Goal: Task Accomplishment & Management: Complete application form

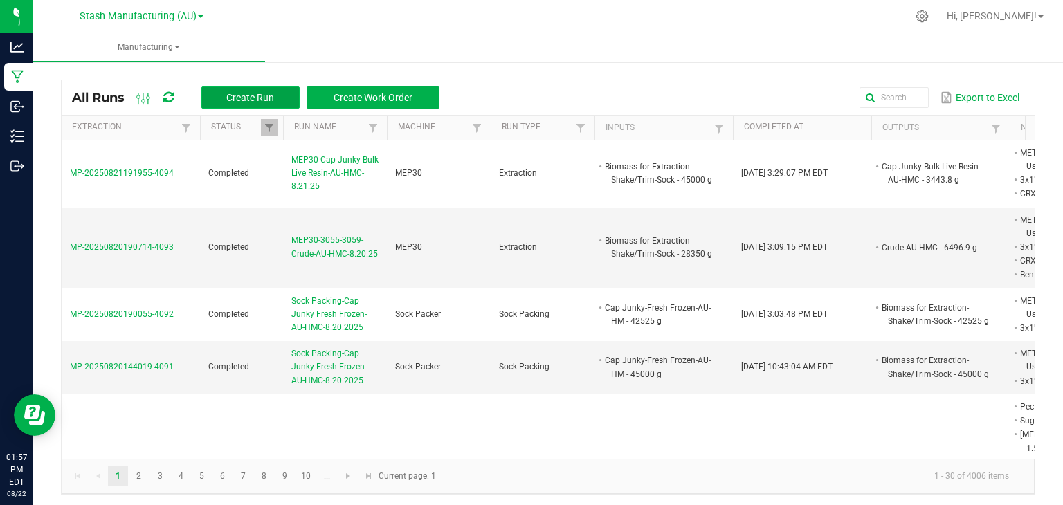
click at [245, 92] on span "Create Run" at bounding box center [250, 97] width 48 height 11
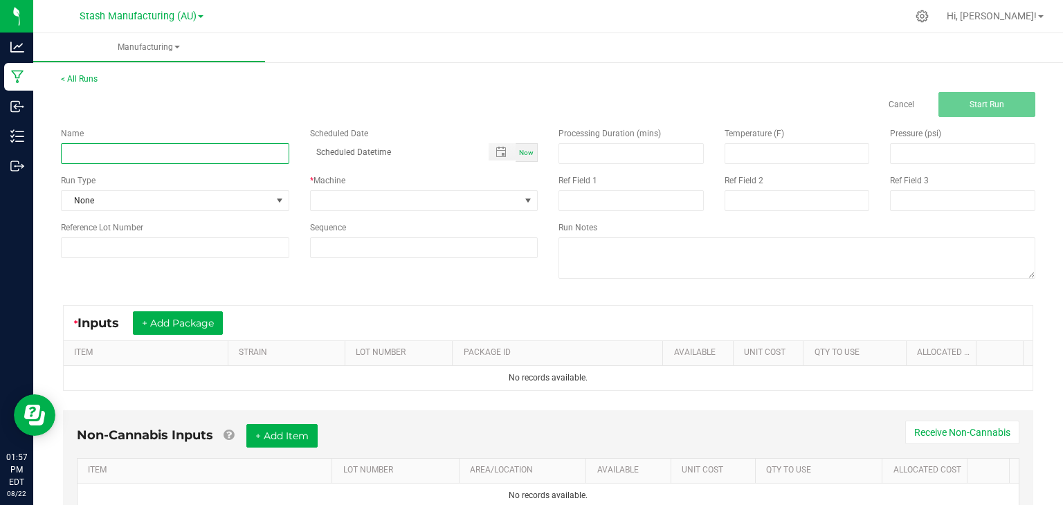
click at [190, 147] on input at bounding box center [175, 153] width 228 height 21
type input "MEP30 Cap Junky-Bulk Live Resin-AU-HMC-8.22.25"
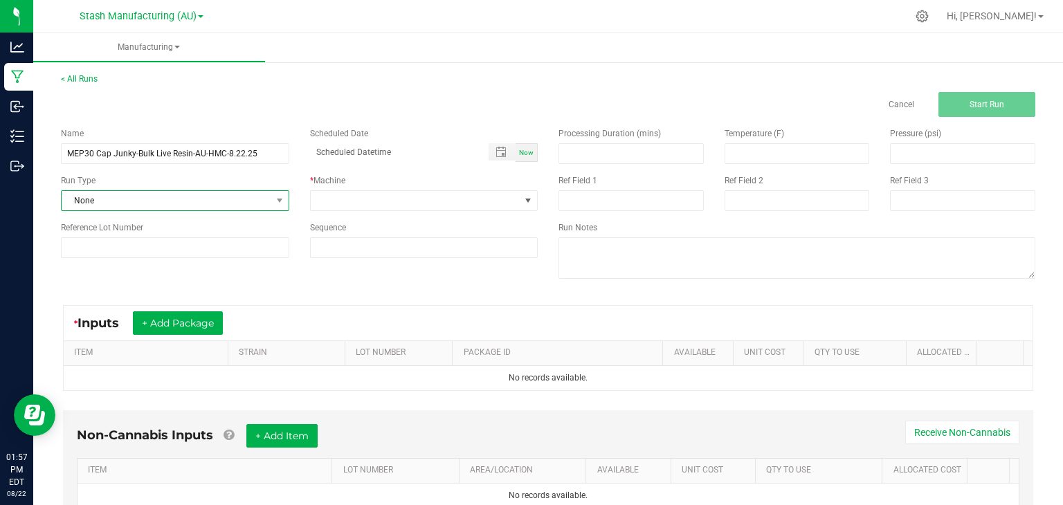
click at [208, 195] on span "None" at bounding box center [167, 200] width 210 height 19
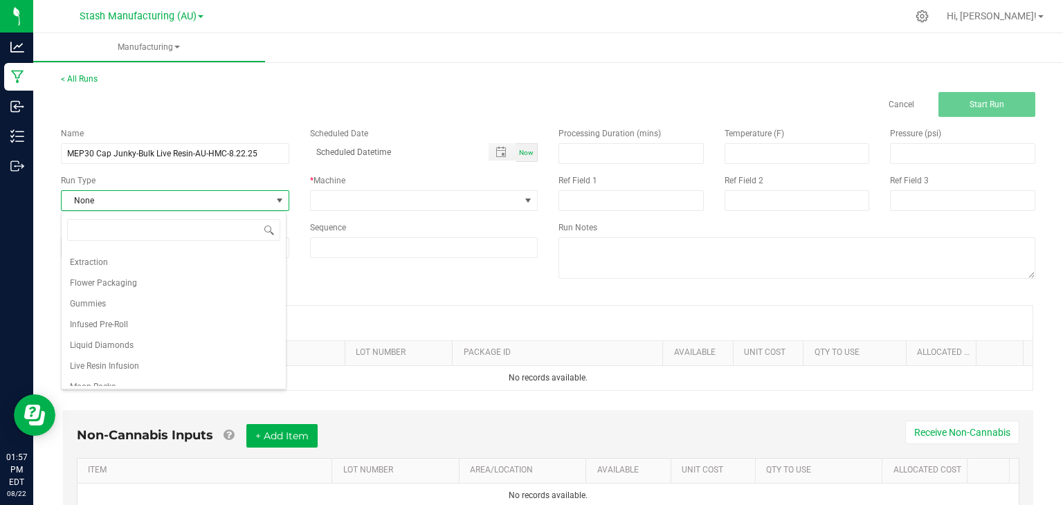
scroll to position [136, 0]
click at [100, 269] on span "Extraction" at bounding box center [89, 268] width 38 height 14
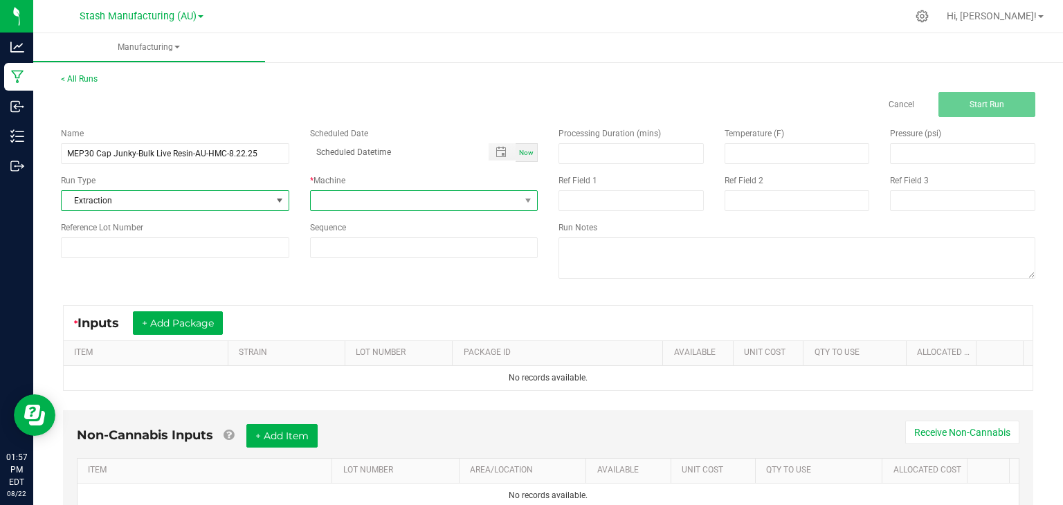
click at [348, 206] on span at bounding box center [416, 200] width 210 height 19
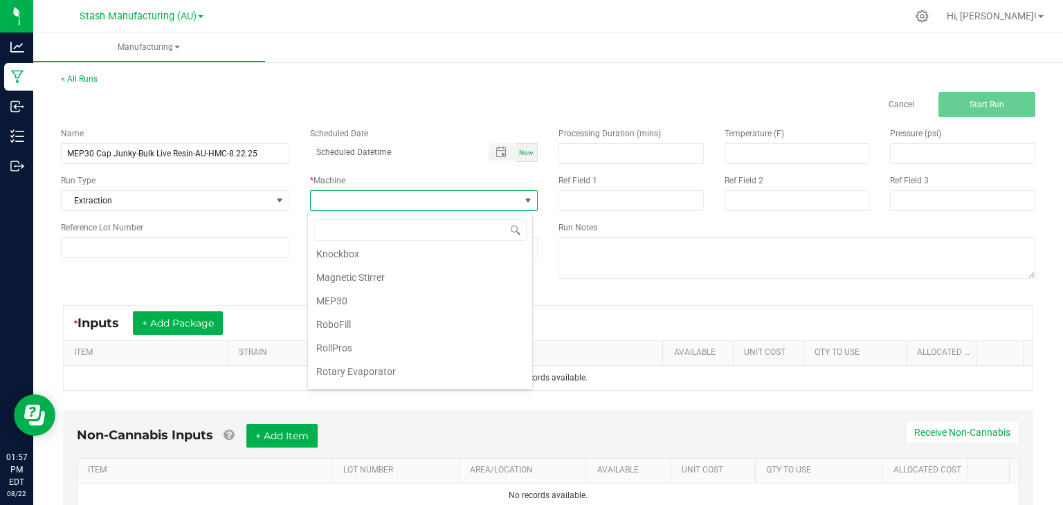
scroll to position [172, 0]
click at [339, 297] on li "MEP30" at bounding box center [420, 300] width 224 height 24
click at [519, 150] on span "Now" at bounding box center [526, 153] width 15 height 8
type input "[DATE] 1:57 PM"
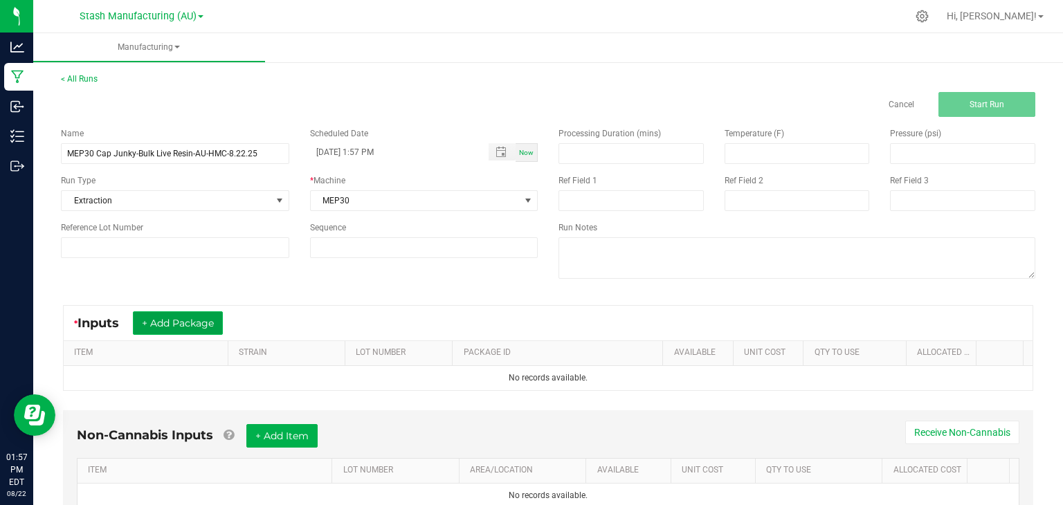
click at [157, 319] on button "+ Add Package" at bounding box center [178, 324] width 90 height 24
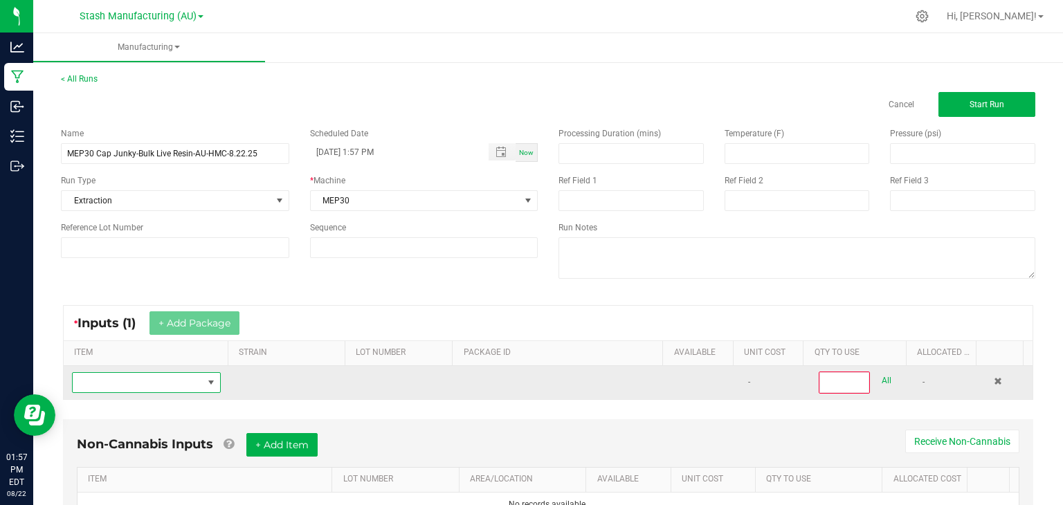
click at [155, 380] on span "NO DATA FOUND" at bounding box center [138, 382] width 130 height 19
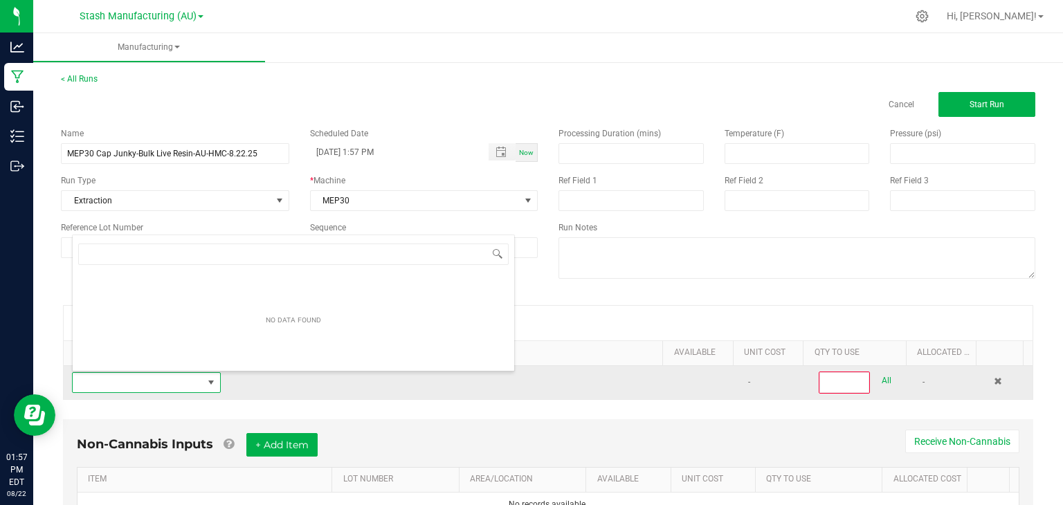
scroll to position [20, 143]
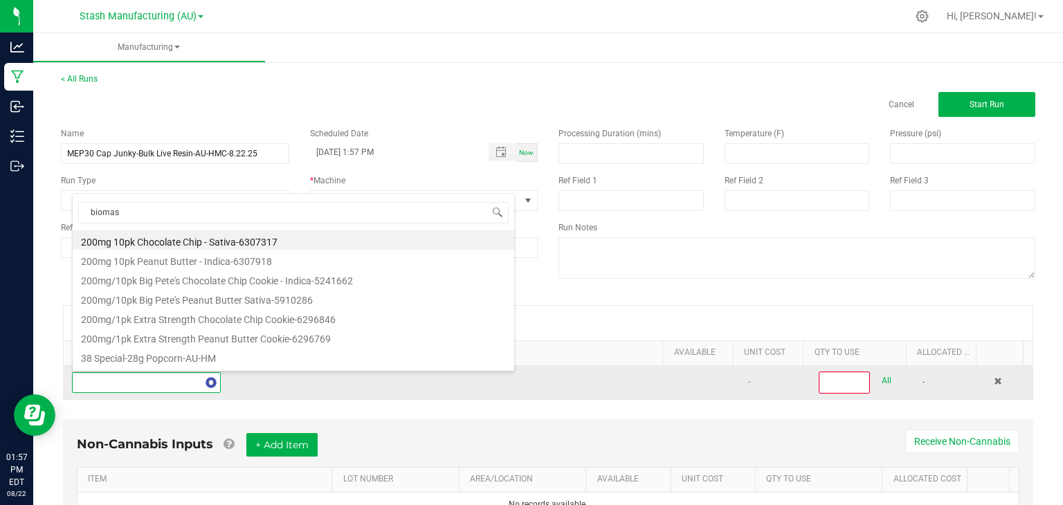
type input "biomass"
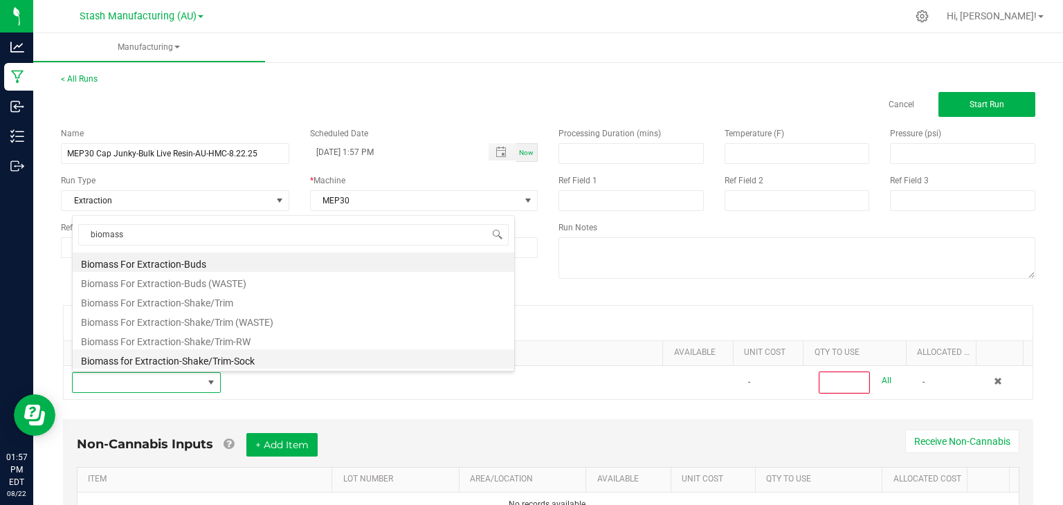
click at [185, 363] on li "Biomass for Extraction-Shake/Trim-Sock" at bounding box center [294, 359] width 442 height 19
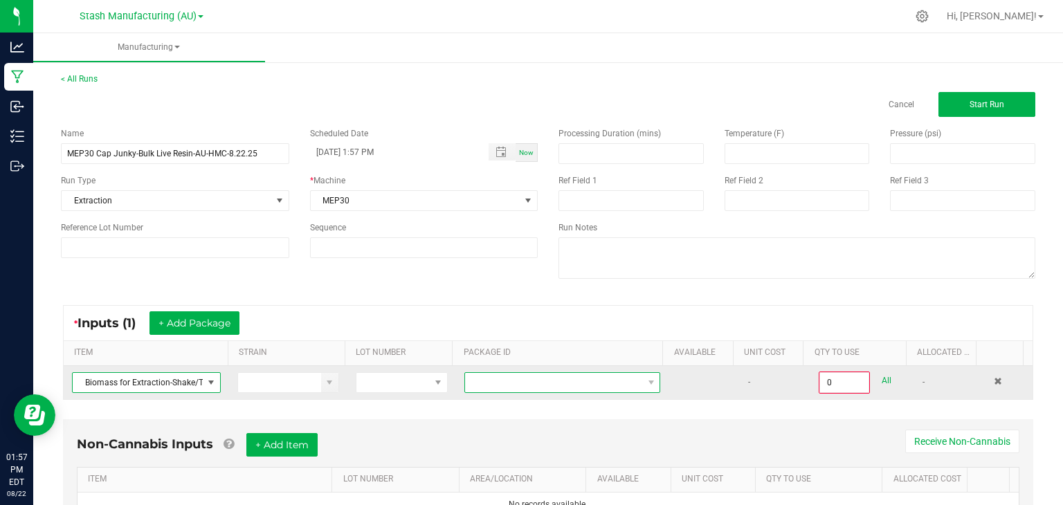
click at [476, 386] on span at bounding box center [553, 382] width 177 height 19
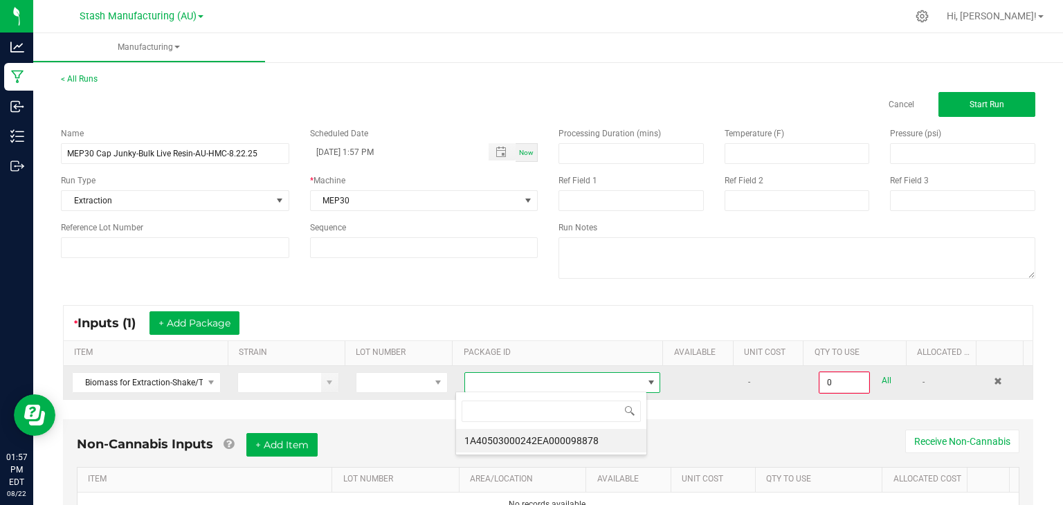
scroll to position [20, 191]
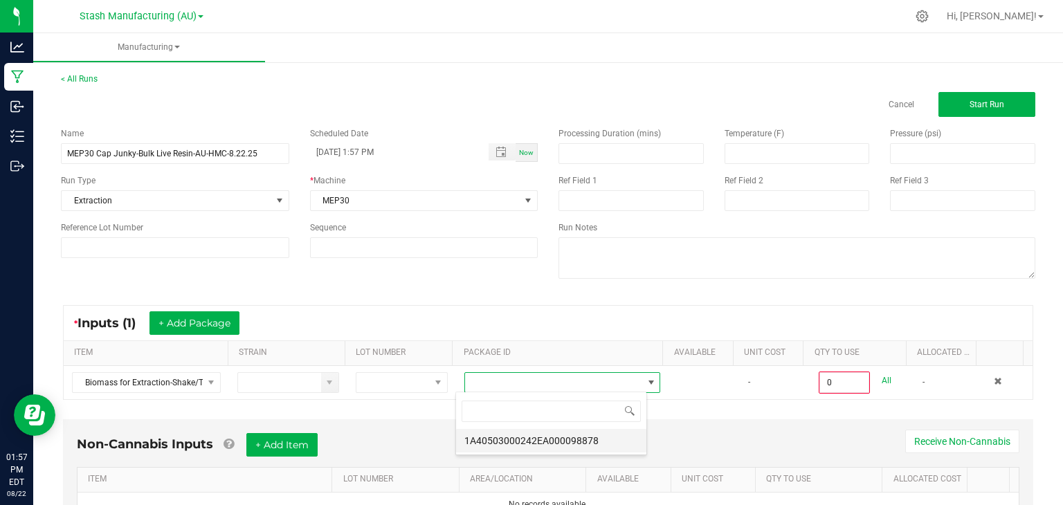
click at [561, 447] on li "1A40503000242EA000098878" at bounding box center [551, 441] width 190 height 24
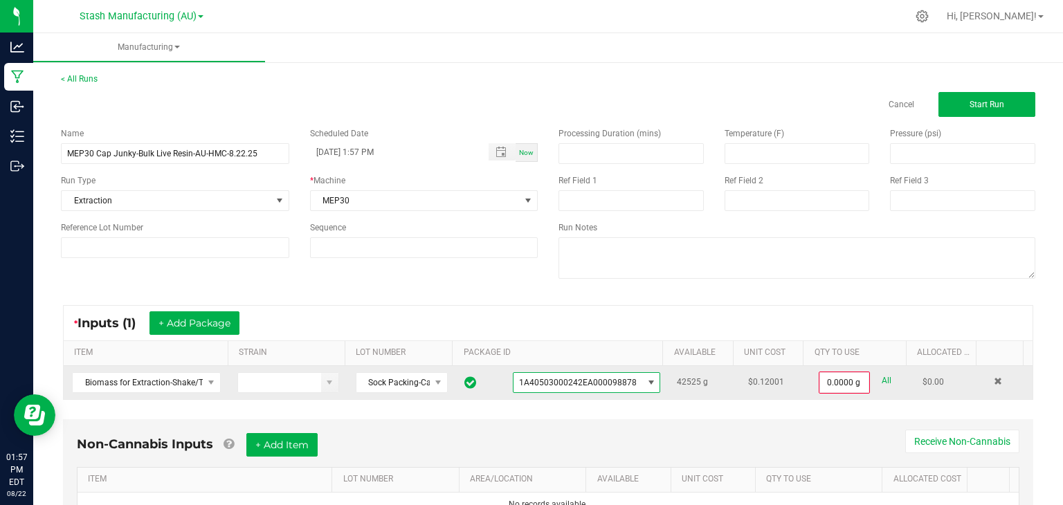
click at [882, 377] on link "All" at bounding box center [887, 381] width 10 height 19
type input "42525.0000 g"
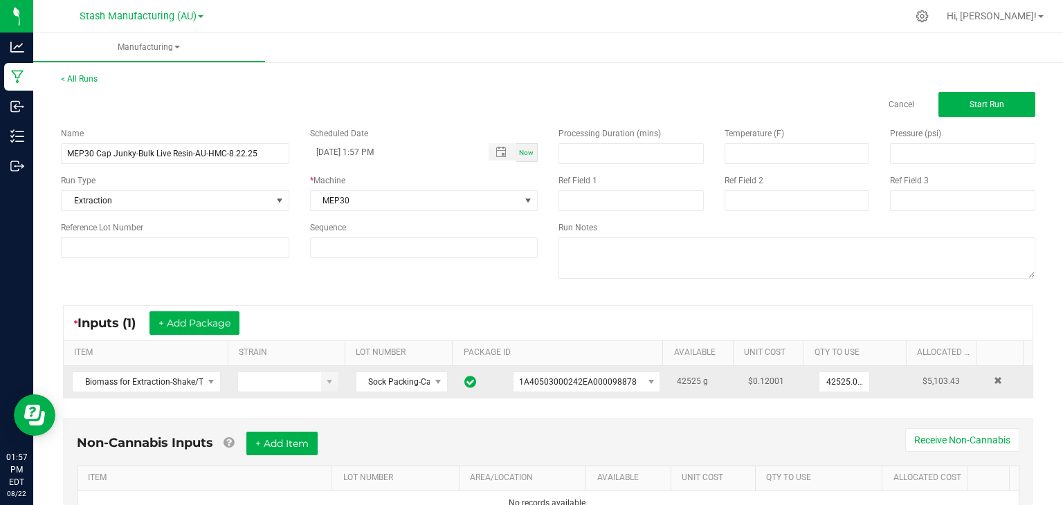
scroll to position [63, 0]
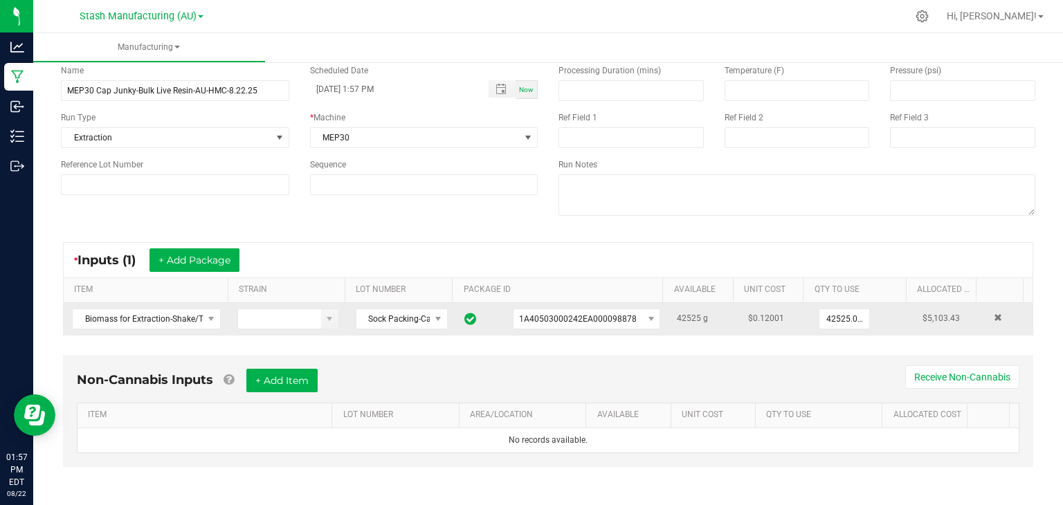
drag, startPoint x: 622, startPoint y: 404, endPoint x: 421, endPoint y: 352, distance: 207.9
click at [421, 352] on div "Non-Cannabis Inputs + Add Item Receive Non-Cannabis ITEM LOT NUMBER AREA/LOCATI…" at bounding box center [548, 420] width 995 height 145
click at [277, 380] on button "+ Add Item" at bounding box center [281, 381] width 71 height 24
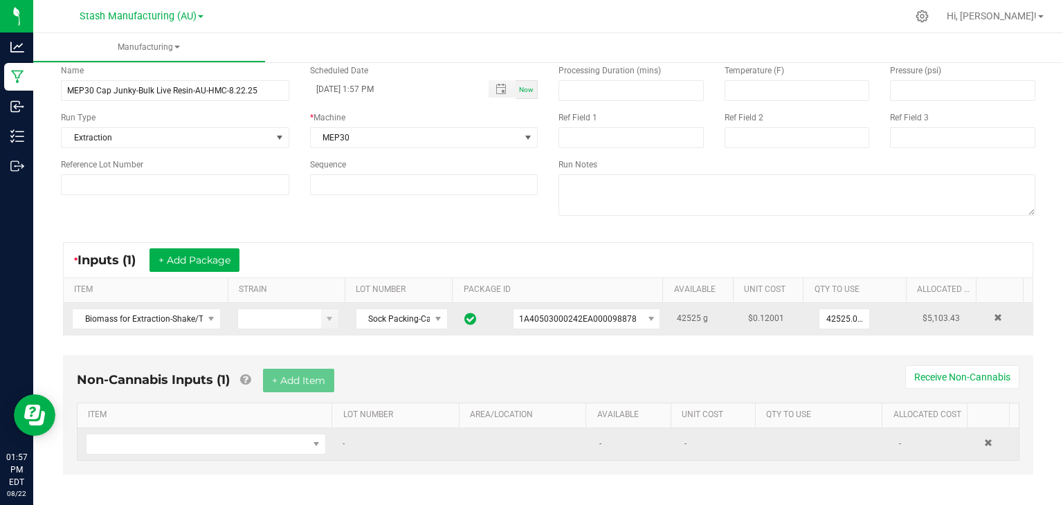
click at [180, 430] on td at bounding box center [206, 444] width 257 height 32
click at [186, 439] on span "NO DATA FOUND" at bounding box center [198, 444] width 222 height 19
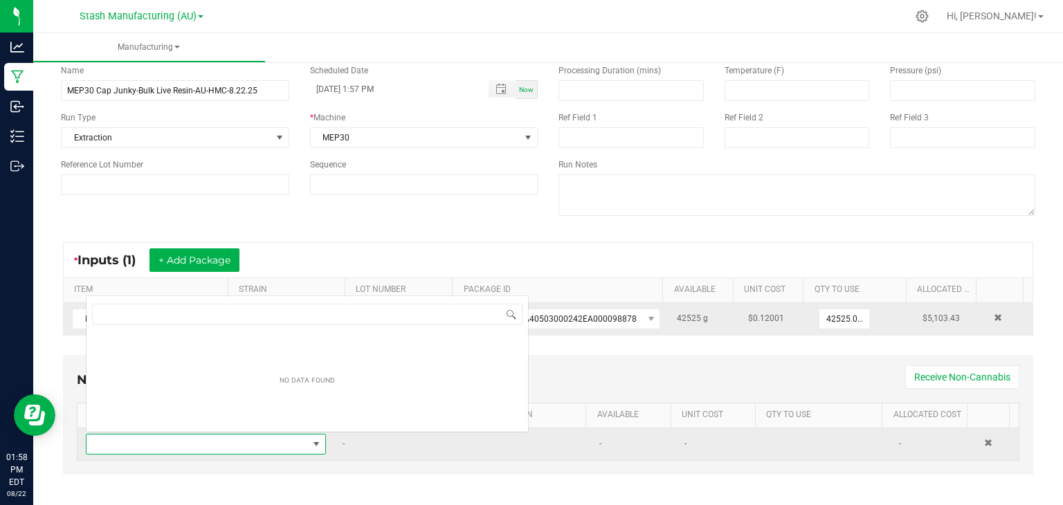
scroll to position [20, 231]
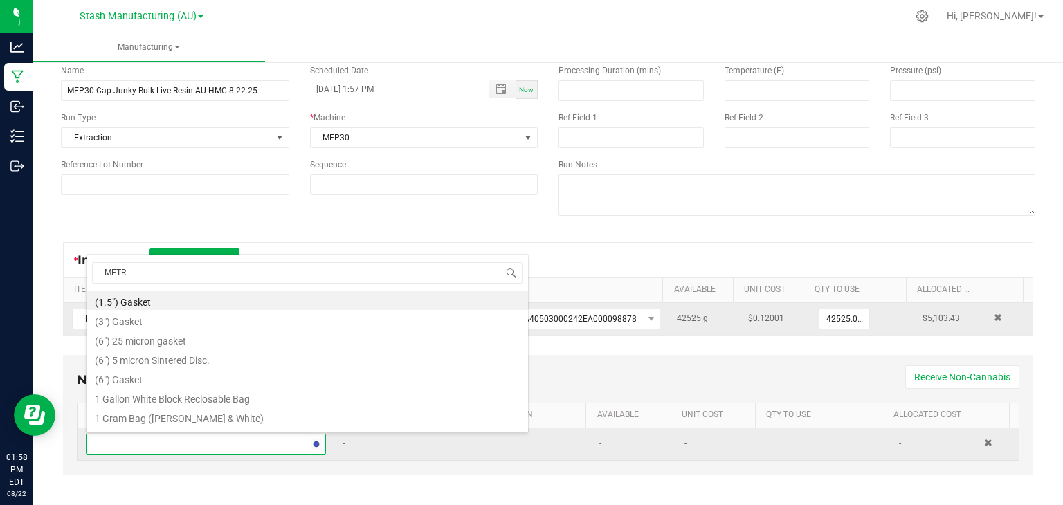
type input "METRC"
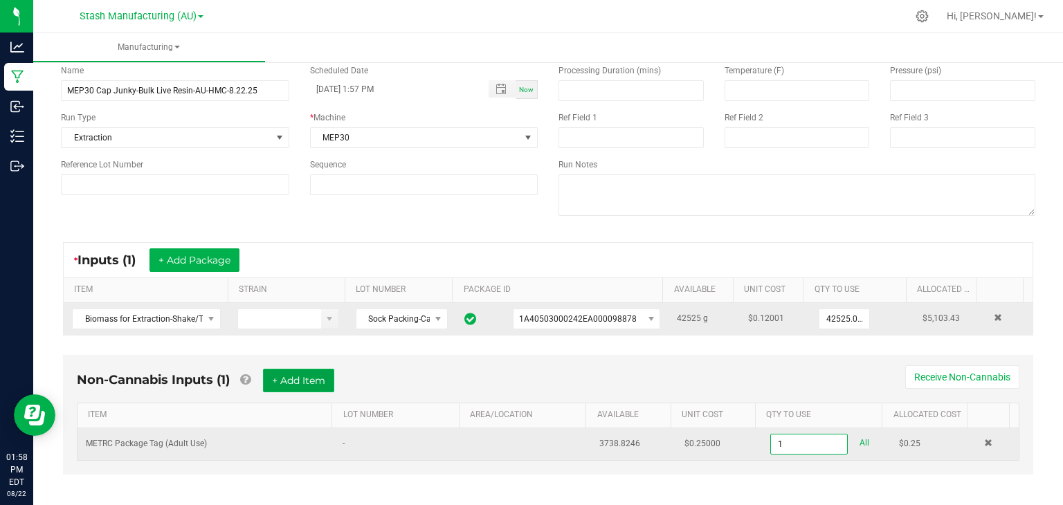
type input "1 ea"
click at [327, 386] on button "+ Add Item" at bounding box center [298, 381] width 71 height 24
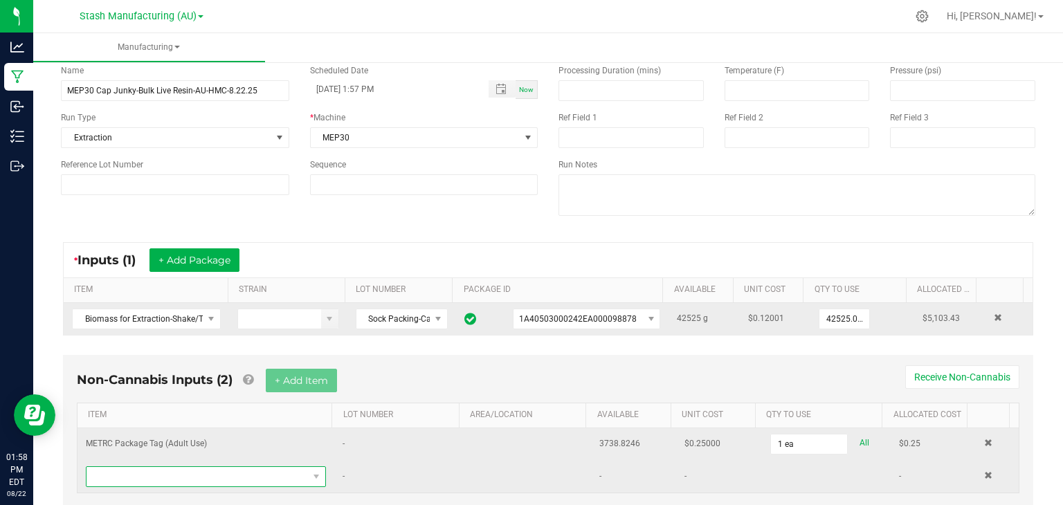
click at [222, 471] on span "NO DATA FOUND" at bounding box center [198, 476] width 222 height 19
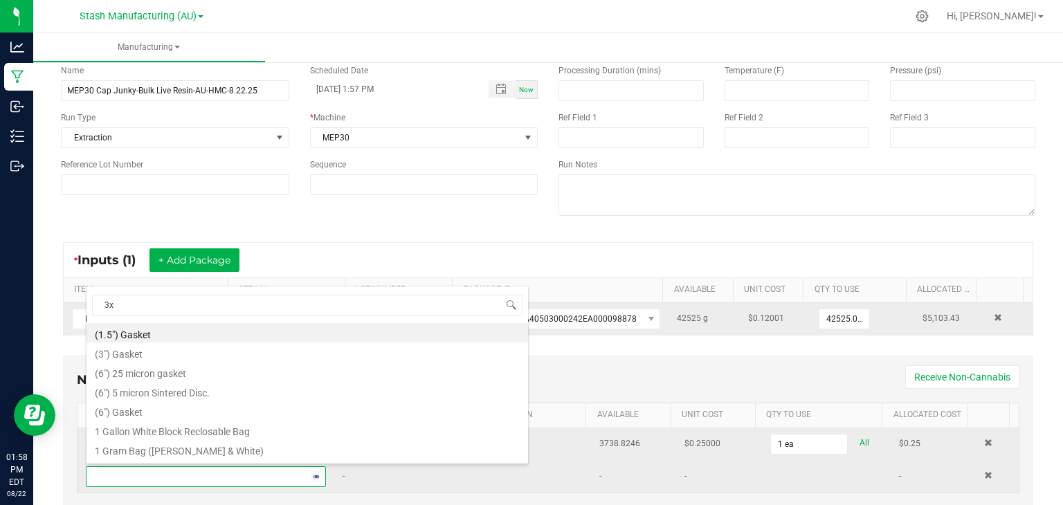
type input "3x1"
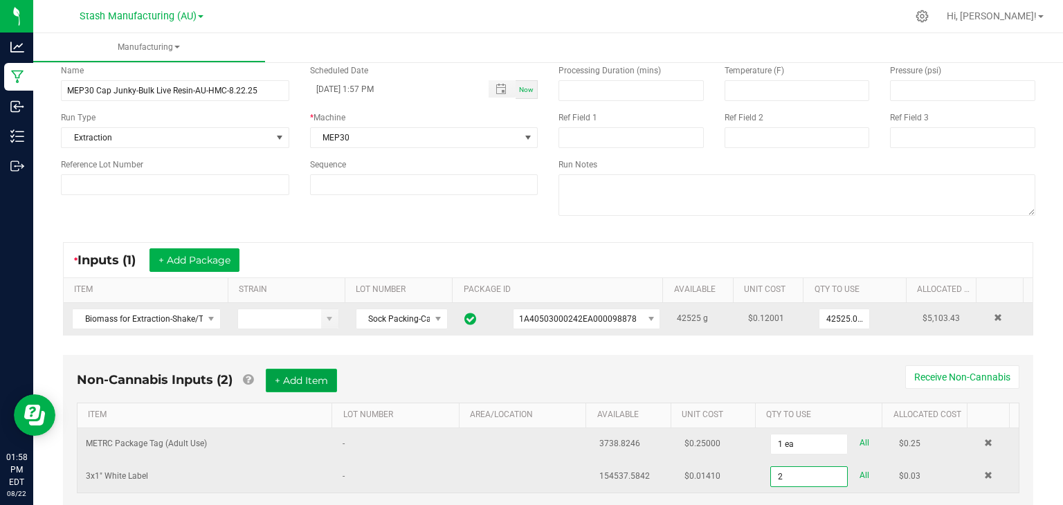
type input "2 ea"
click at [307, 388] on button "+ Add Item" at bounding box center [301, 381] width 71 height 24
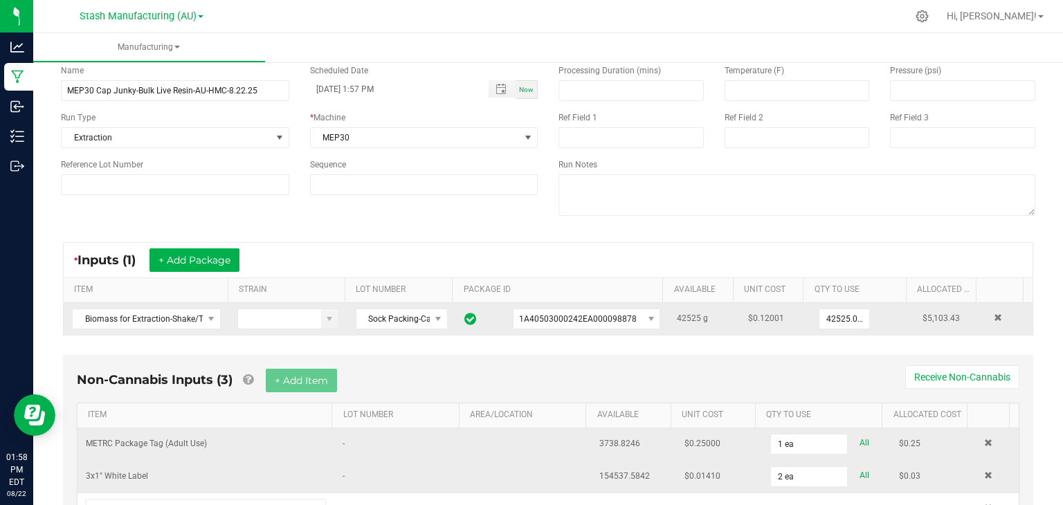
scroll to position [134, 0]
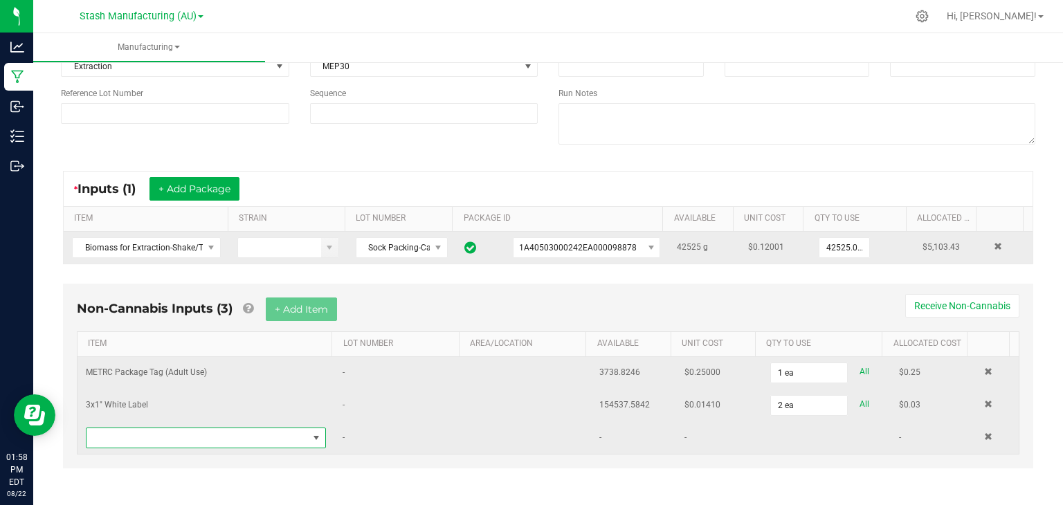
click at [168, 431] on span "NO DATA FOUND" at bounding box center [198, 437] width 222 height 19
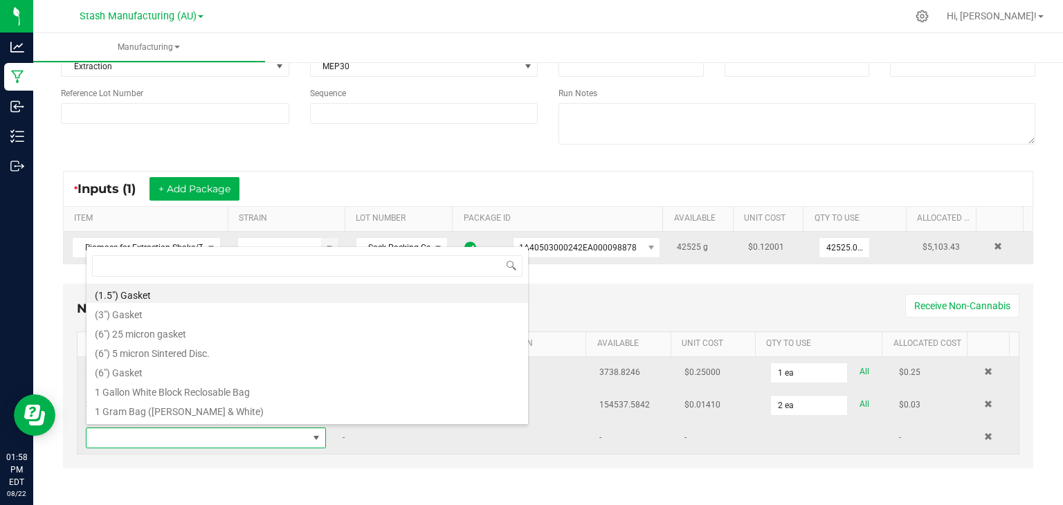
scroll to position [20, 231]
type input "CRX"
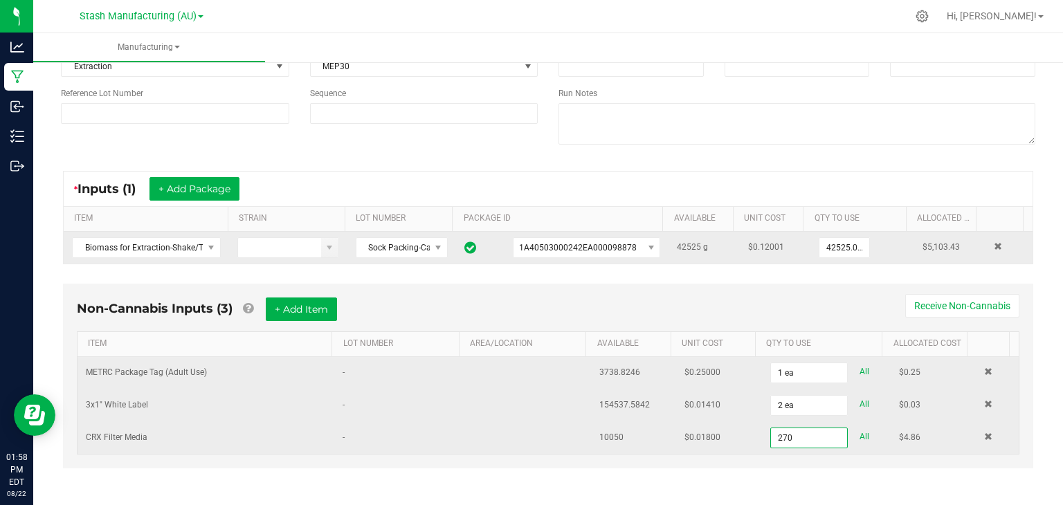
type input "270.0000 kg"
click at [379, 298] on div "Non-Cannabis Inputs (3) + Add Item Receive Non-Cannabis" at bounding box center [548, 315] width 943 height 34
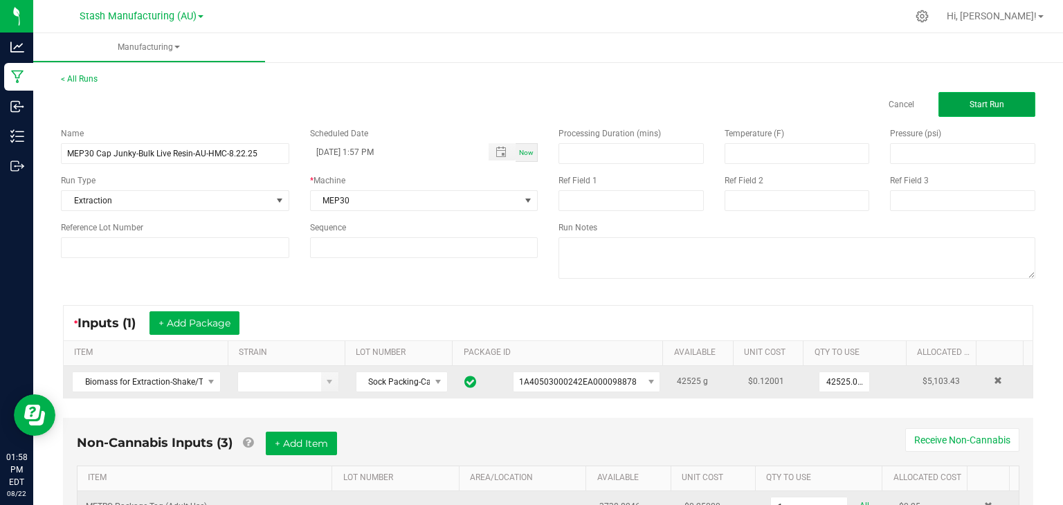
click at [980, 106] on span "Start Run" at bounding box center [987, 105] width 35 height 10
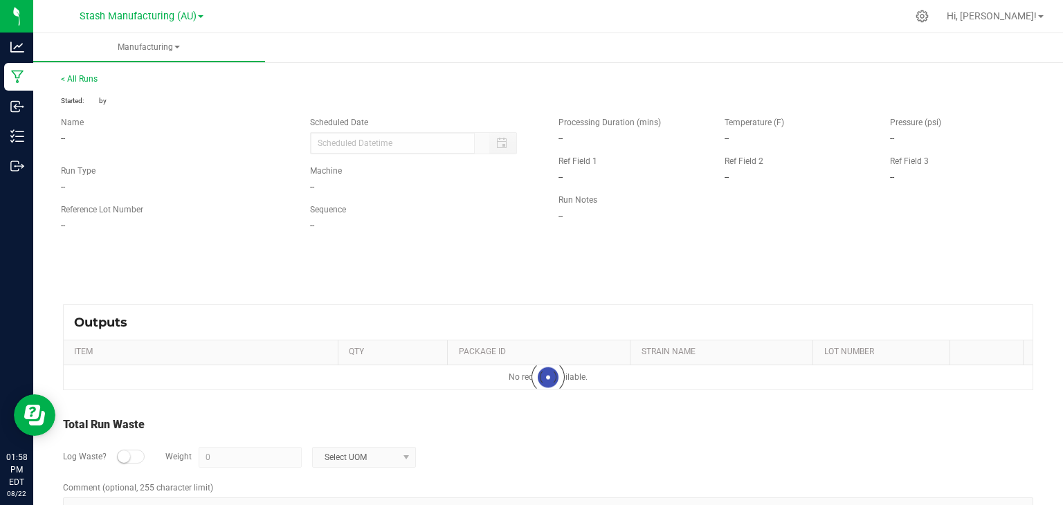
type input "[DATE] 1:57 PM"
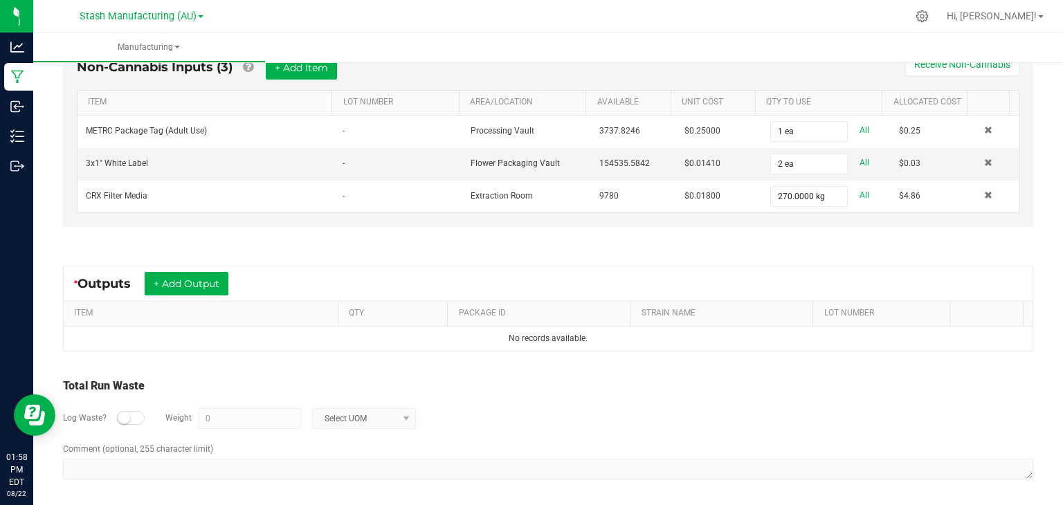
scroll to position [406, 0]
click at [199, 278] on button "+ Add Output" at bounding box center [187, 285] width 84 height 24
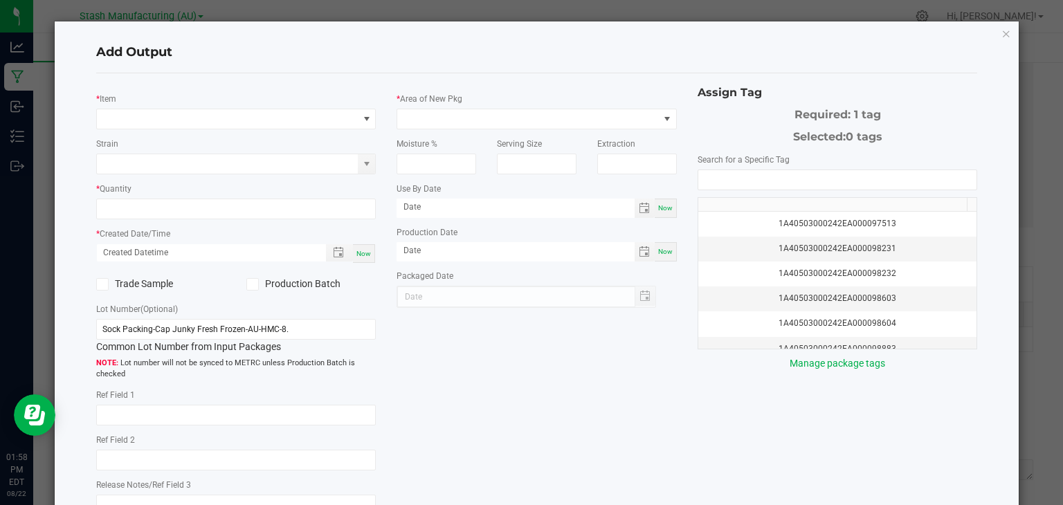
type input "[DATE]"
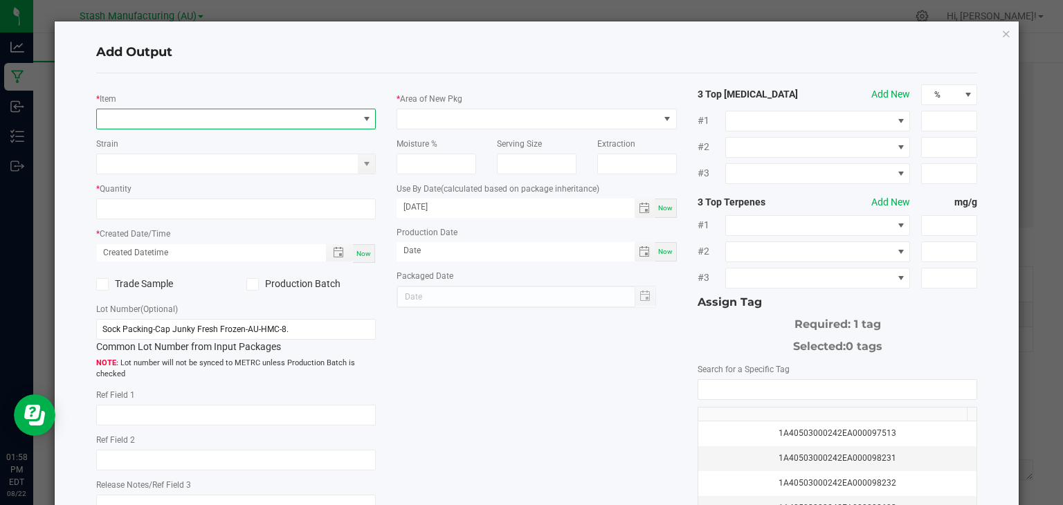
click at [257, 117] on span "NO DATA FOUND" at bounding box center [228, 118] width 262 height 19
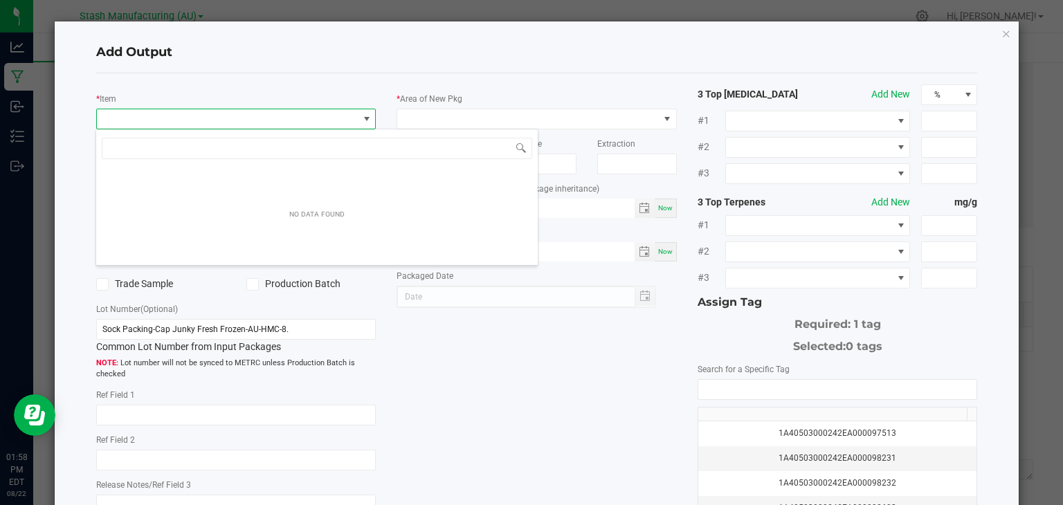
scroll to position [20, 277]
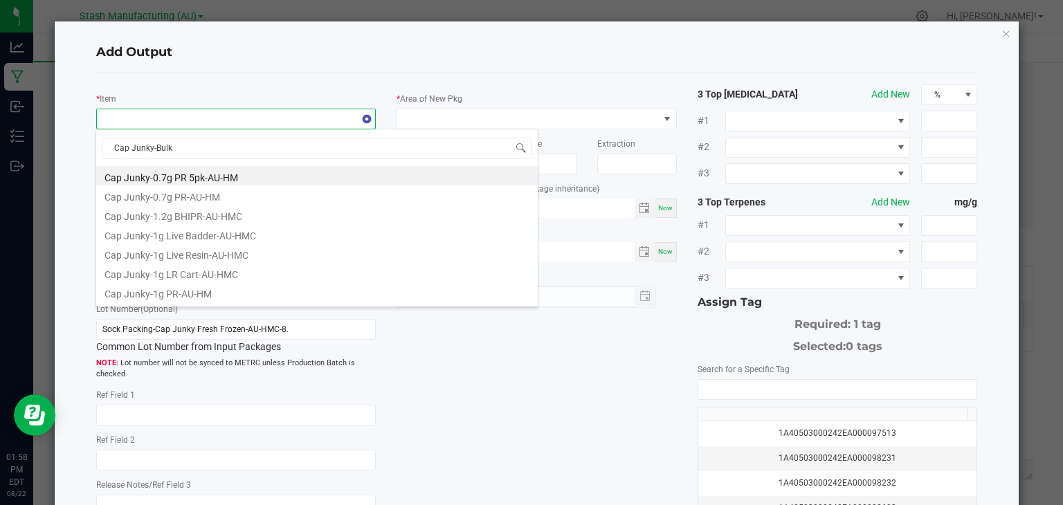
type input "Cap Junky-Bulk"
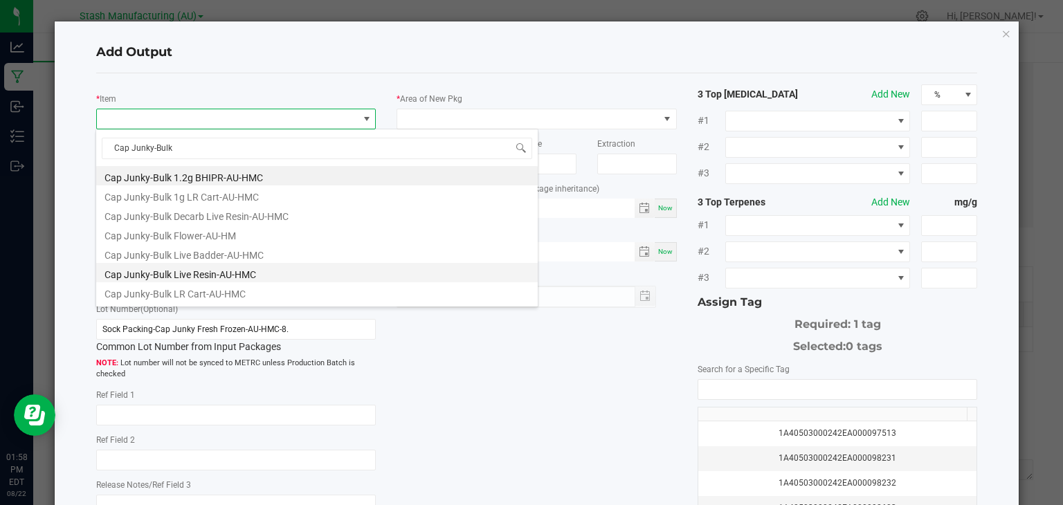
click at [208, 270] on li "Cap Junky-Bulk Live Resin-AU-HMC" at bounding box center [317, 272] width 442 height 19
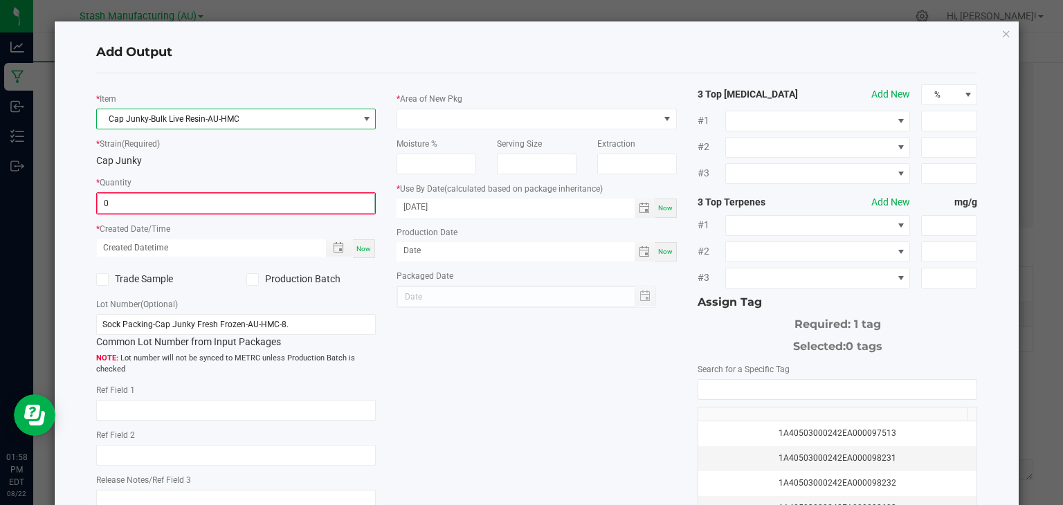
click at [222, 204] on input "0" at bounding box center [237, 203] width 278 height 19
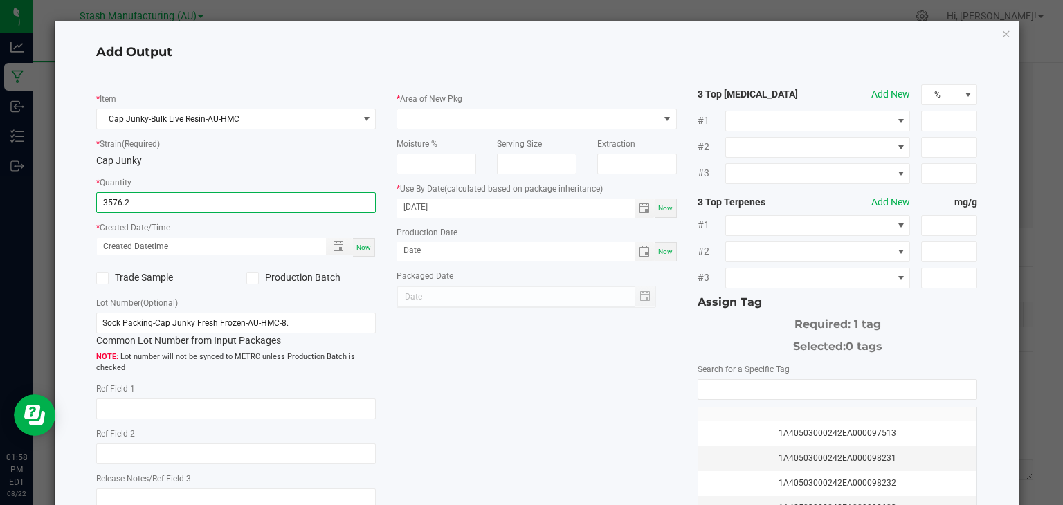
type input "3576.2000 g"
click at [368, 249] on div "Now" at bounding box center [364, 247] width 22 height 19
type input "[DATE] 1:58 PM"
type input "[DATE]"
click at [289, 275] on label "Production Batch" at bounding box center [310, 278] width 129 height 15
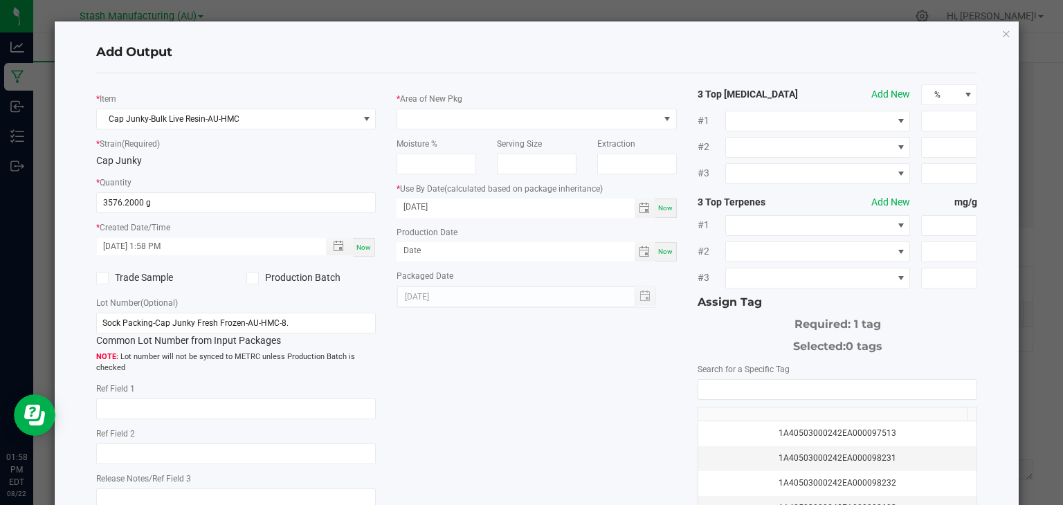
click at [0, 0] on input "Production Batch" at bounding box center [0, 0] width 0 height 0
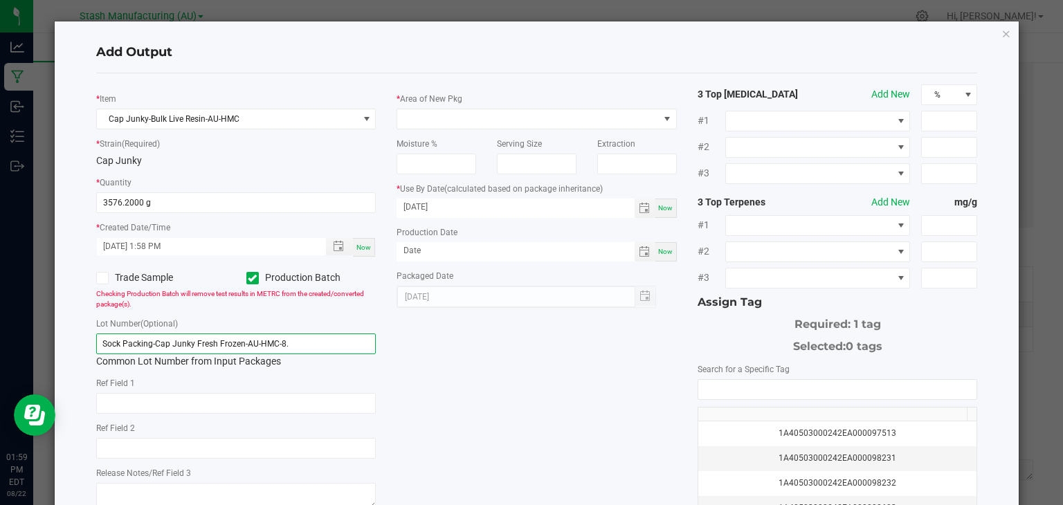
drag, startPoint x: 319, startPoint y: 350, endPoint x: 64, endPoint y: 381, distance: 256.6
click at [64, 381] on div "Add Output * Item Cap Junky-Bulk Live Resin-AU-HMC * Strain (Required) Cap Junk…" at bounding box center [537, 330] width 965 height 618
type input "Cap Junky-Bulk Live Resin-AU-HMC-8.22.25"
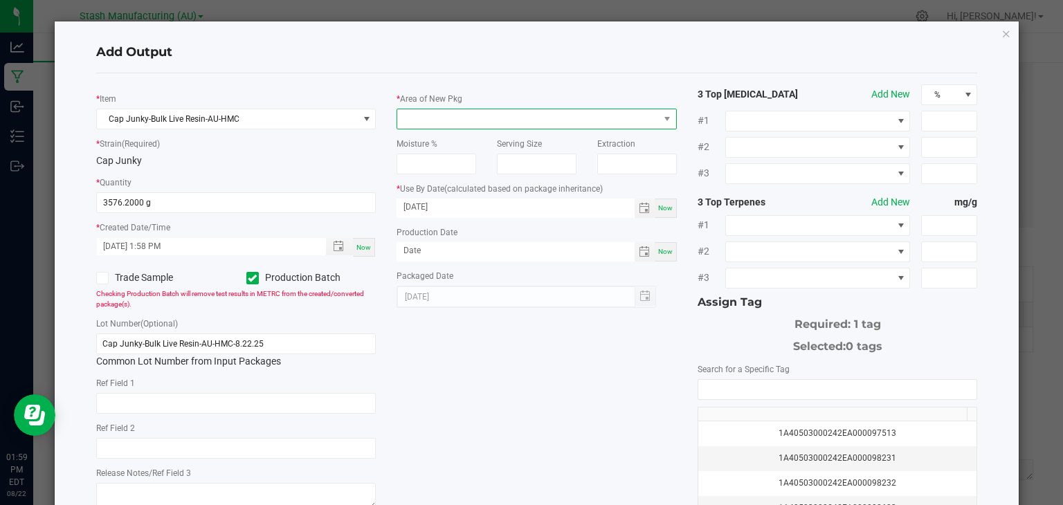
click at [566, 113] on span at bounding box center [528, 118] width 262 height 19
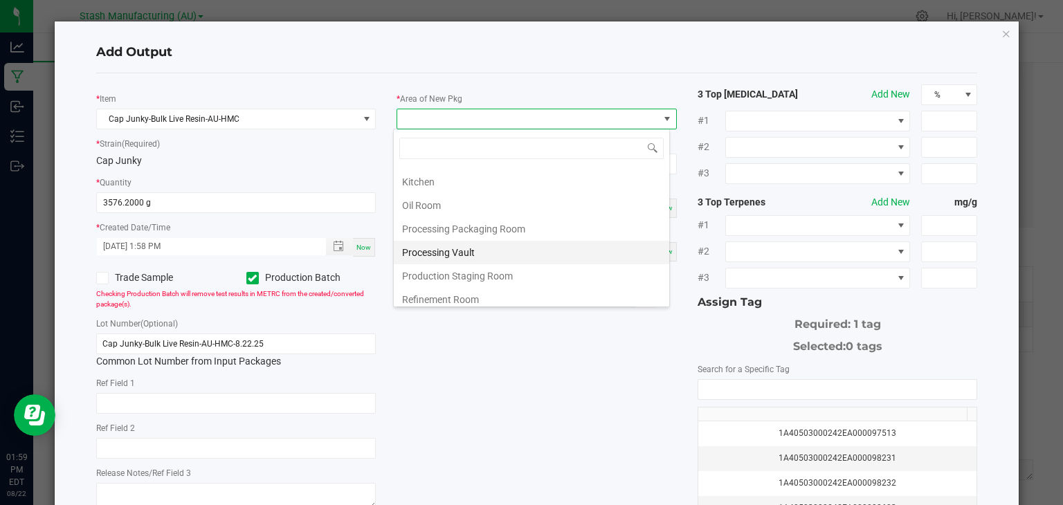
scroll to position [233, 0]
click at [425, 242] on li "Refinement Room" at bounding box center [532, 251] width 276 height 24
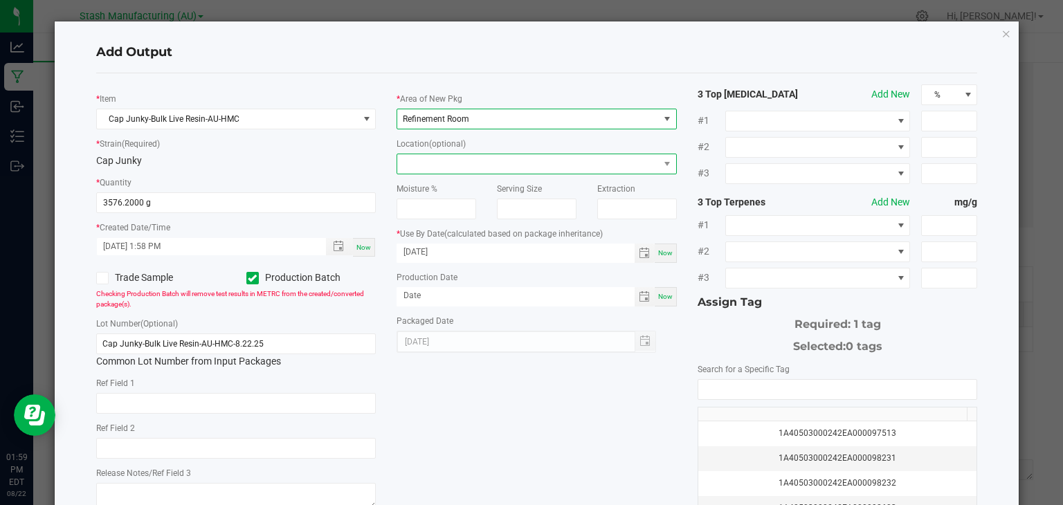
click at [503, 160] on span at bounding box center [528, 163] width 262 height 19
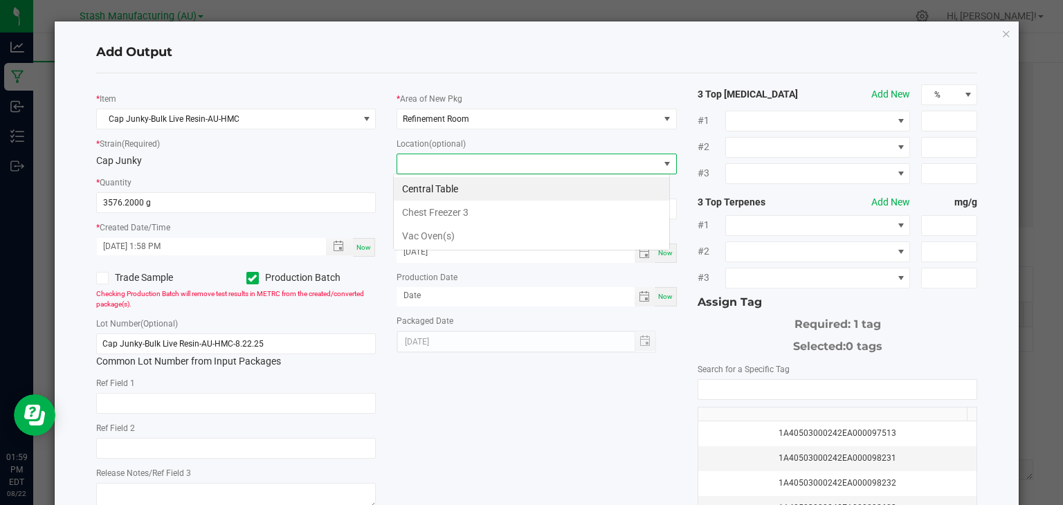
scroll to position [20, 277]
click at [455, 230] on li "Vac Oven(s)" at bounding box center [532, 236] width 276 height 24
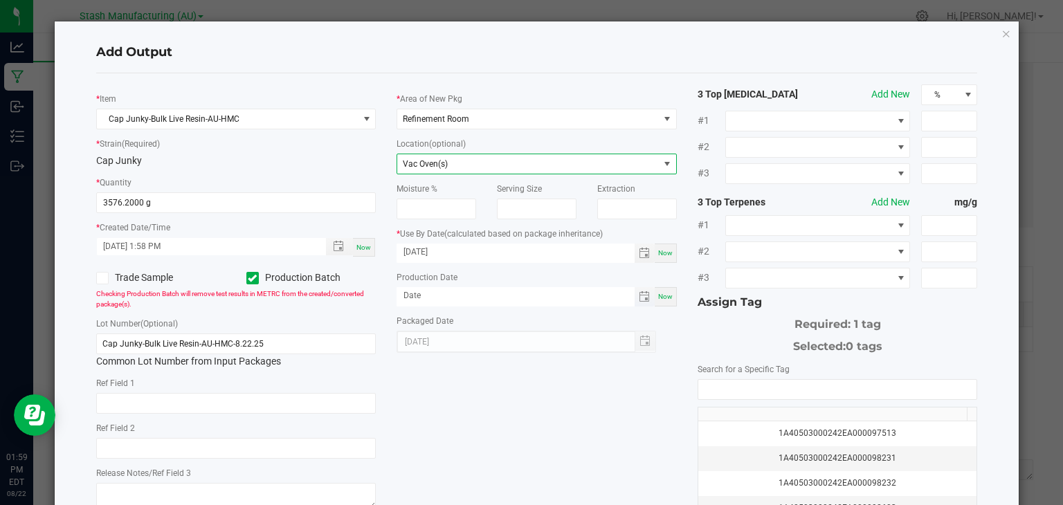
click at [647, 296] on span "Toggle calendar" at bounding box center [645, 296] width 20 height 19
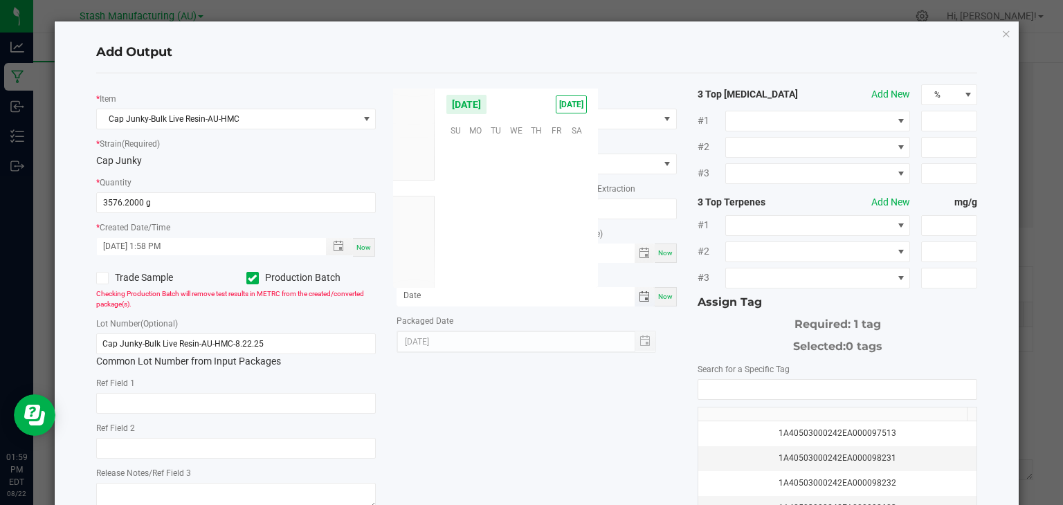
scroll to position [224395, 0]
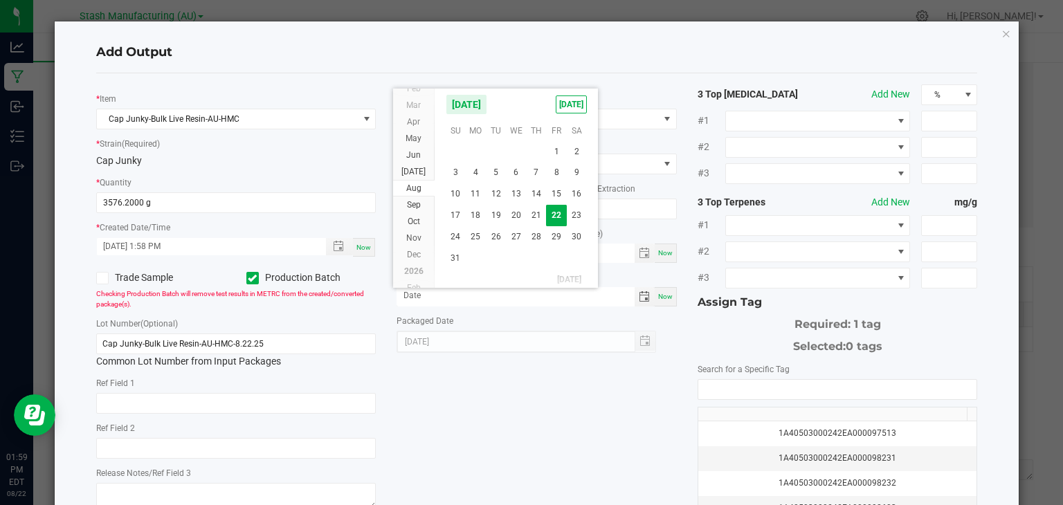
click at [658, 298] on span "Now" at bounding box center [665, 297] width 15 height 8
type input "[DATE]"
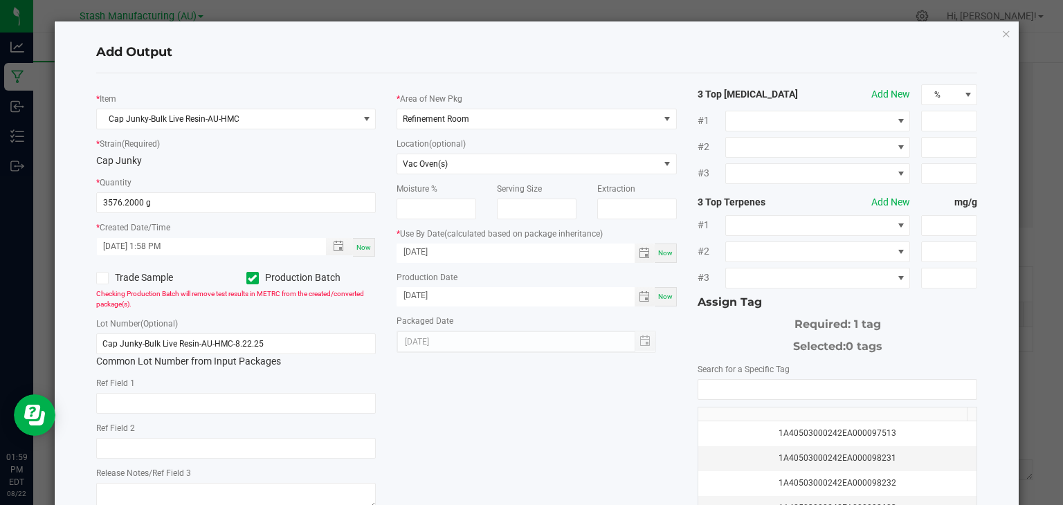
click at [658, 258] on div "Now" at bounding box center [666, 253] width 22 height 19
click at [508, 250] on input "[DATE]" at bounding box center [516, 252] width 238 height 17
type input "[DATE]"
click at [520, 397] on div "* Item Cap Junky-Bulk Live Resin-AU-HMC * Strain (Required) Cap Junky * Quantit…" at bounding box center [537, 332] width 903 height 496
click at [798, 388] on input "NO DATA FOUND" at bounding box center [837, 389] width 279 height 19
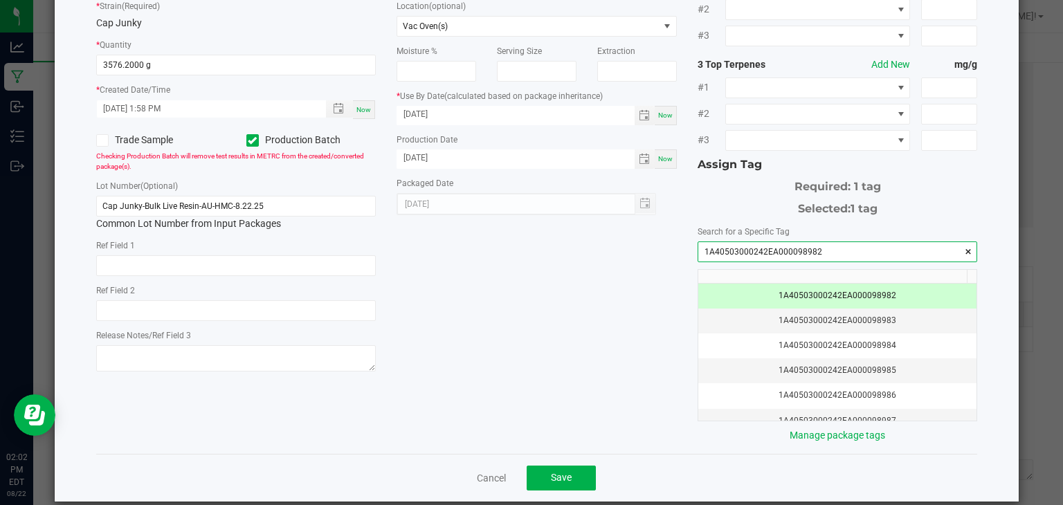
scroll to position [138, 0]
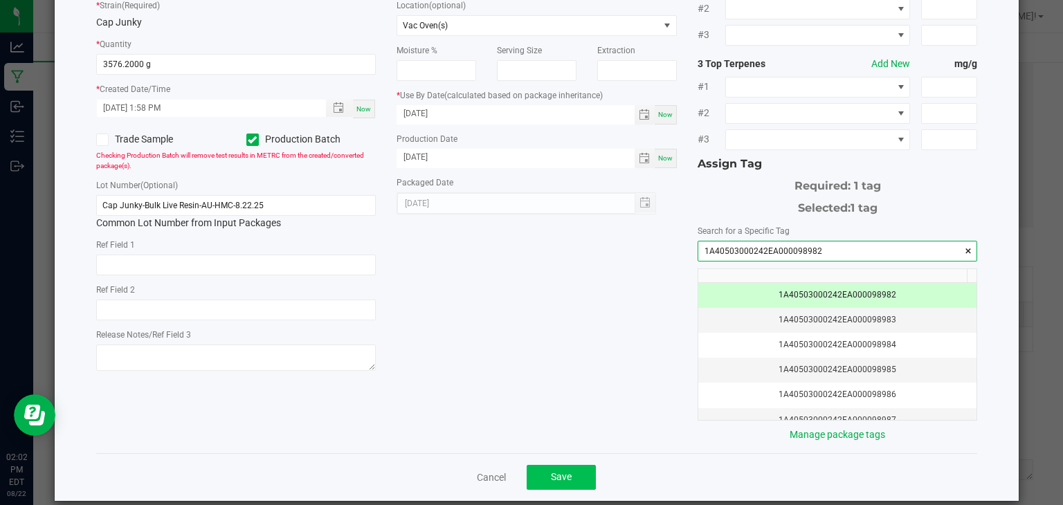
type input "1A40503000242EA000098982"
click at [551, 474] on span "Save" at bounding box center [561, 476] width 21 height 11
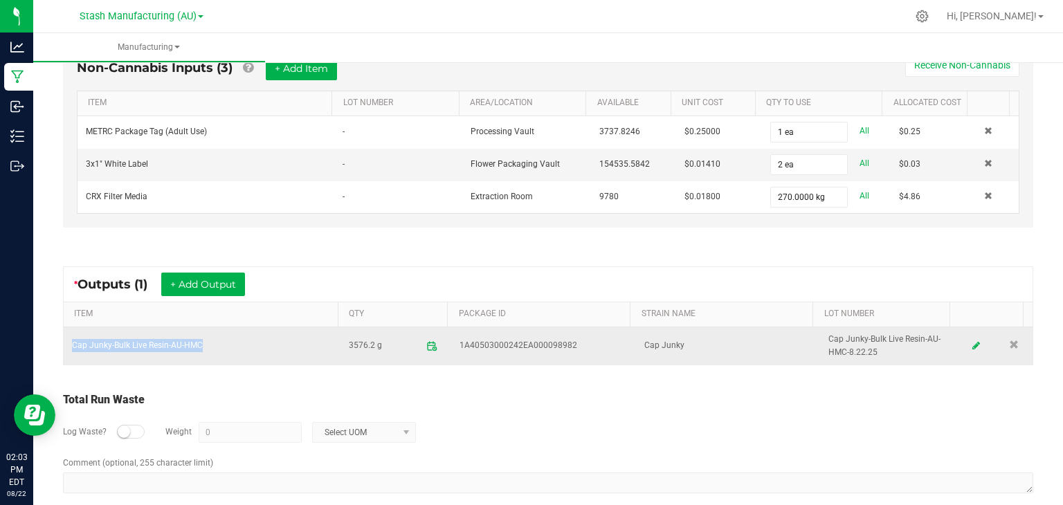
drag, startPoint x: 208, startPoint y: 339, endPoint x: 73, endPoint y: 346, distance: 135.2
click at [73, 346] on td "Cap Junky-Bulk Live Resin-AU-HMC" at bounding box center [202, 345] width 277 height 37
copy td "Cap Junky-Bulk Live Resin-AU-HMC"
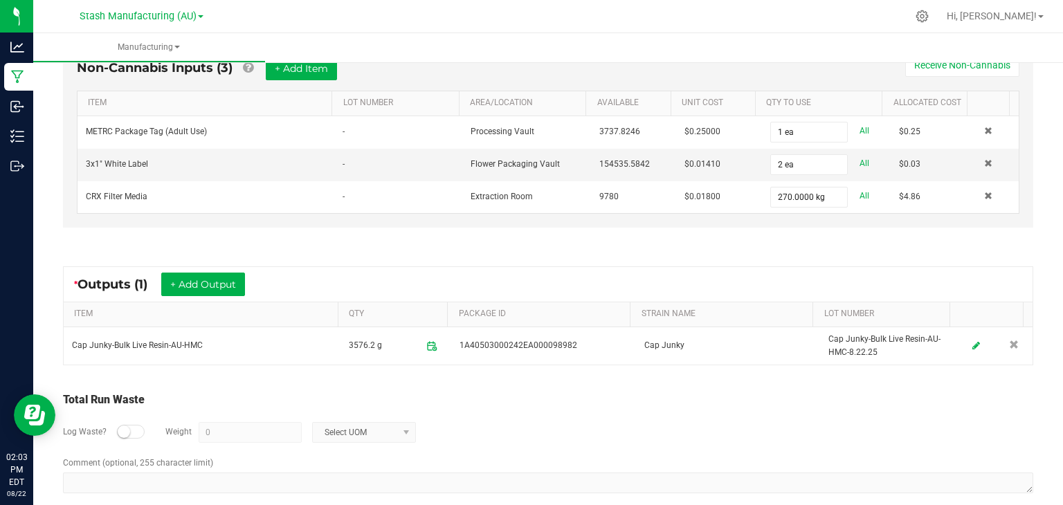
click at [420, 399] on div "Total Run Waste" at bounding box center [548, 400] width 971 height 17
click at [984, 255] on div "* Outputs (1) + Add Output ITEM QTY PACKAGE ID STRAIN NAME LOT NUMBER Cap Junky…" at bounding box center [548, 316] width 995 height 124
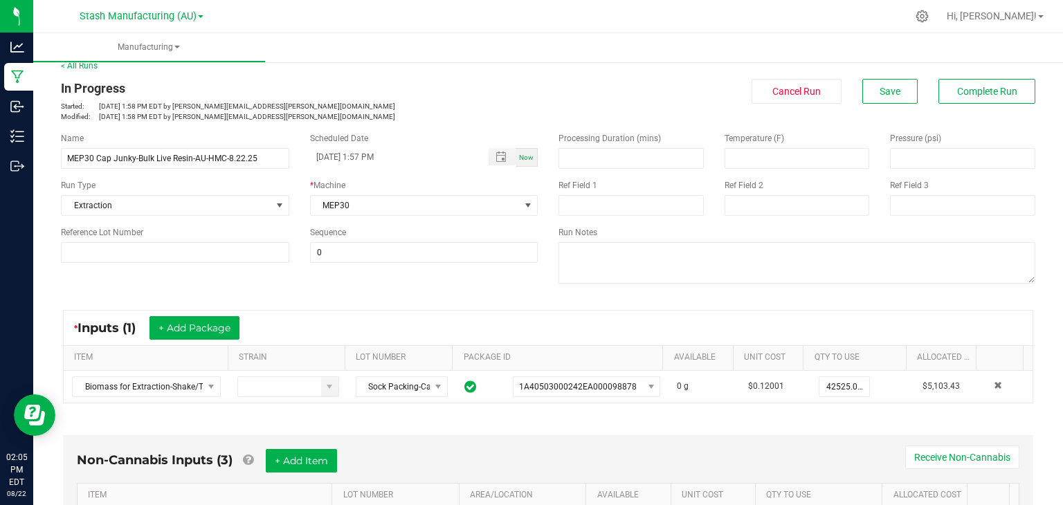
scroll to position [0, 0]
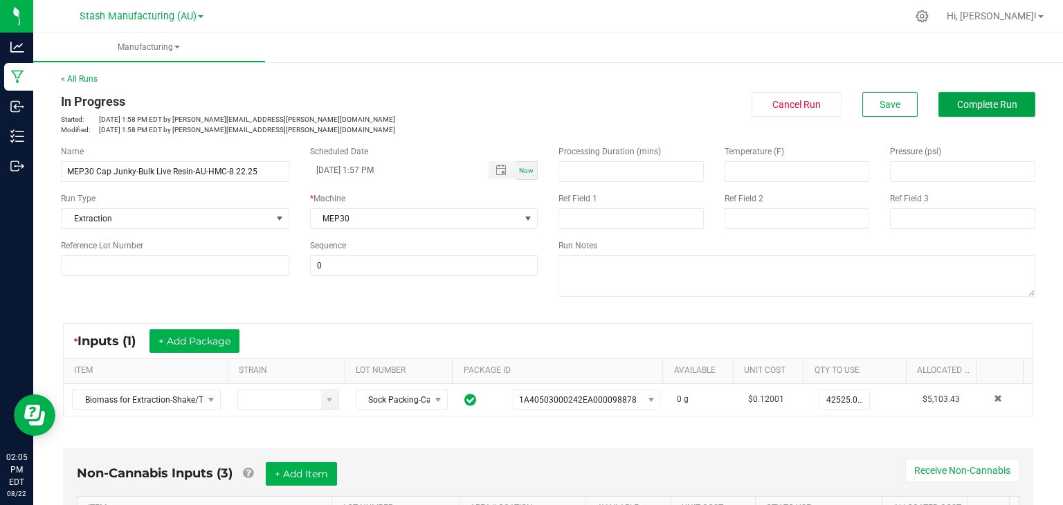
click at [986, 101] on span "Complete Run" at bounding box center [987, 104] width 60 height 11
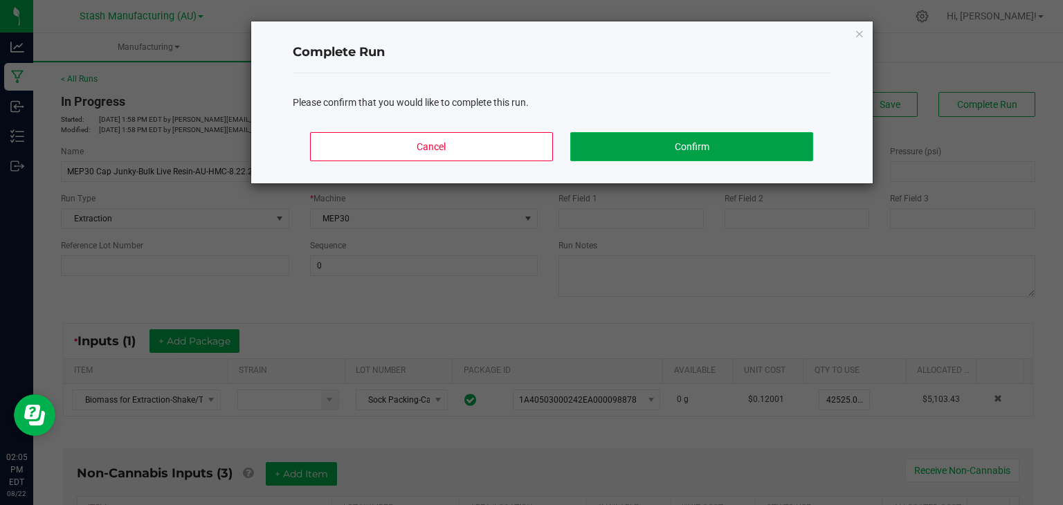
click at [687, 142] on button "Confirm" at bounding box center [691, 146] width 242 height 29
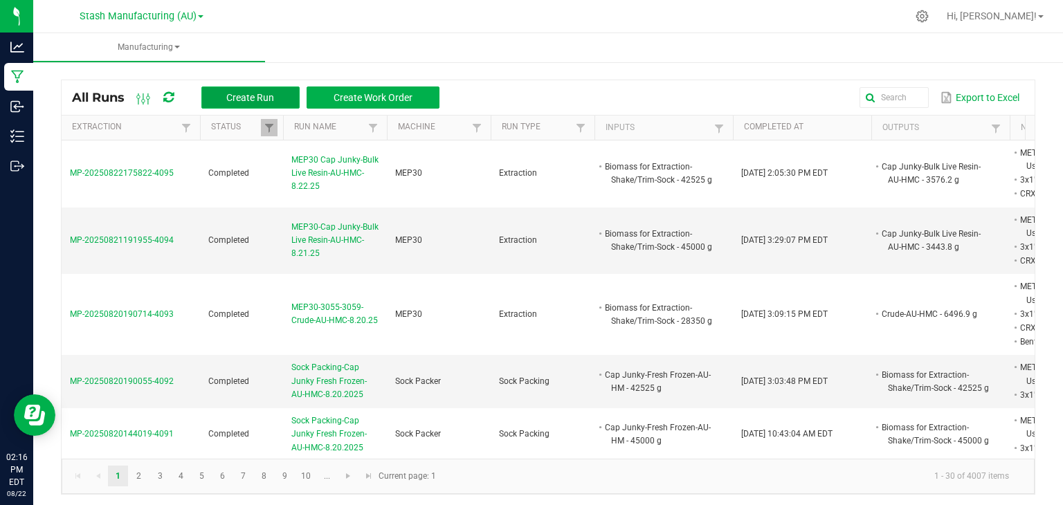
click at [233, 92] on span "Create Run" at bounding box center [250, 97] width 48 height 11
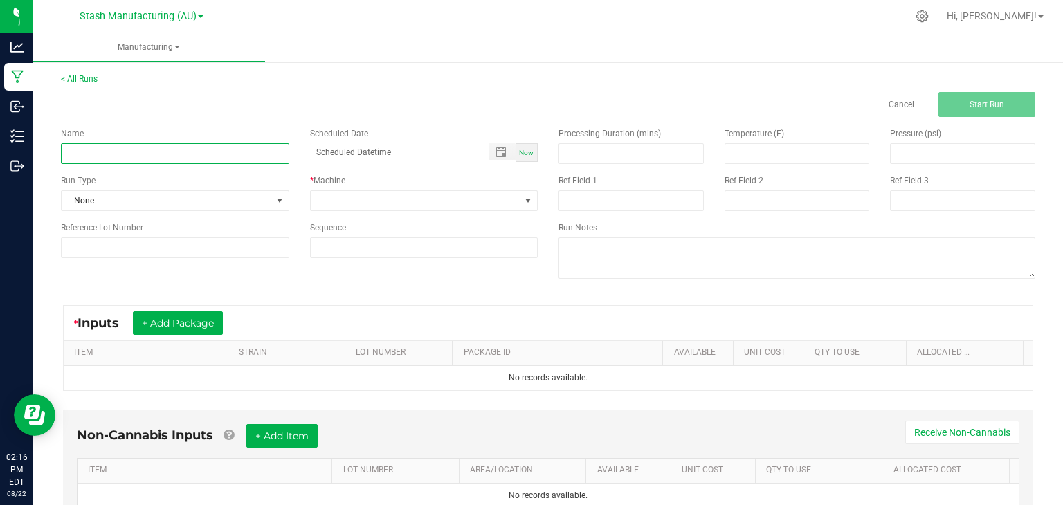
click at [115, 163] on input at bounding box center [175, 153] width 228 height 21
type input "M"
type input "Vape Cart-Maui Waui-Bulk 1g Cart-AU-HMC-8.22.25"
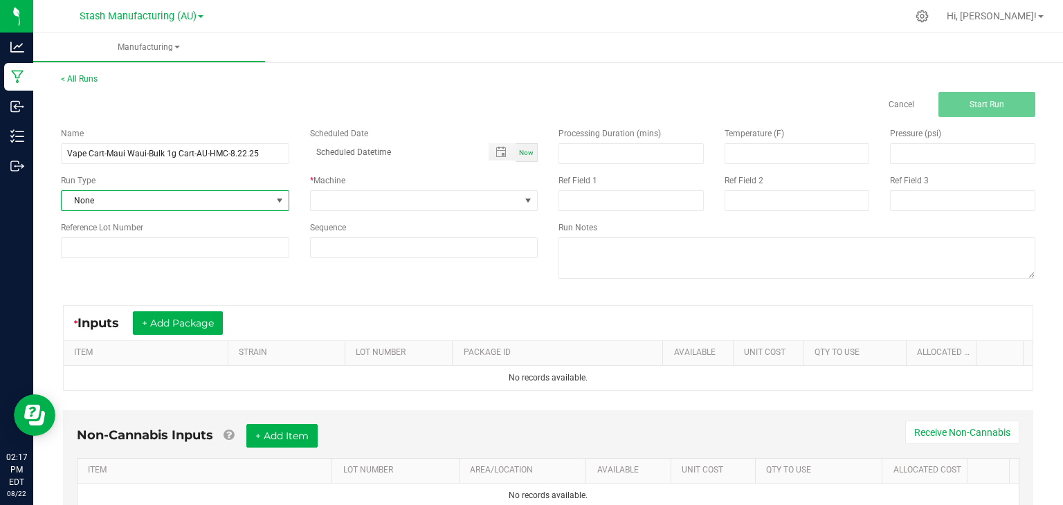
click at [123, 194] on span "None" at bounding box center [167, 200] width 210 height 19
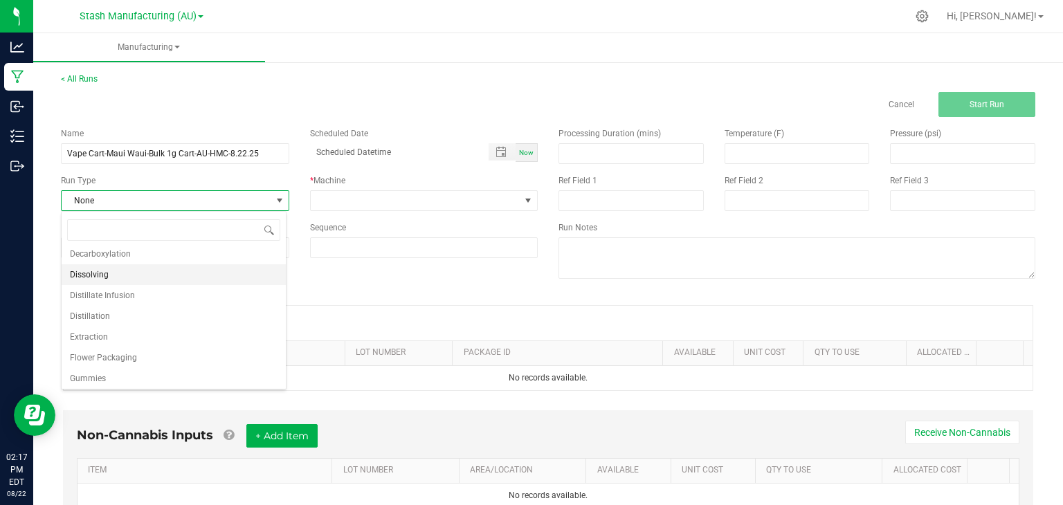
scroll to position [214, 0]
click at [113, 381] on span "Vape Cartridge" at bounding box center [98, 377] width 56 height 14
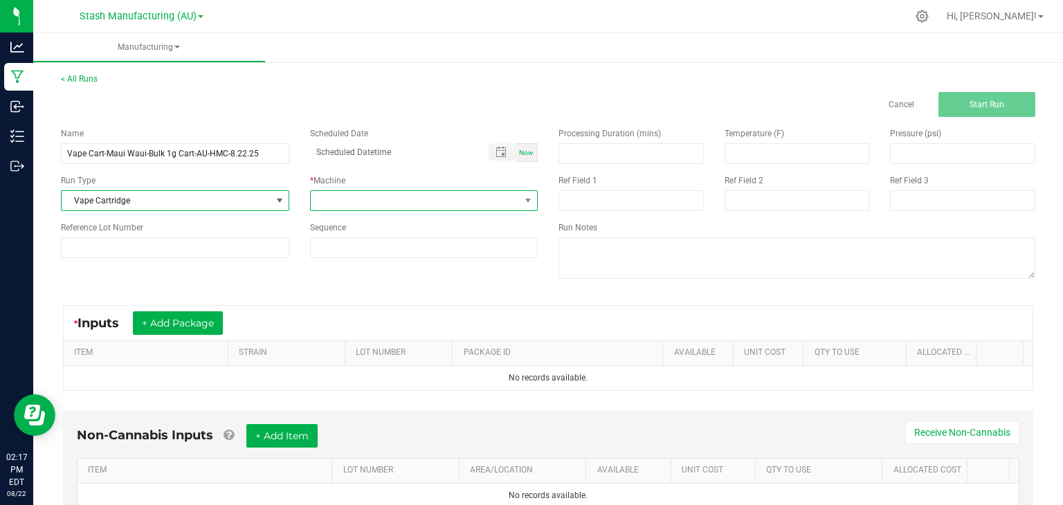
click at [454, 191] on span at bounding box center [416, 200] width 210 height 19
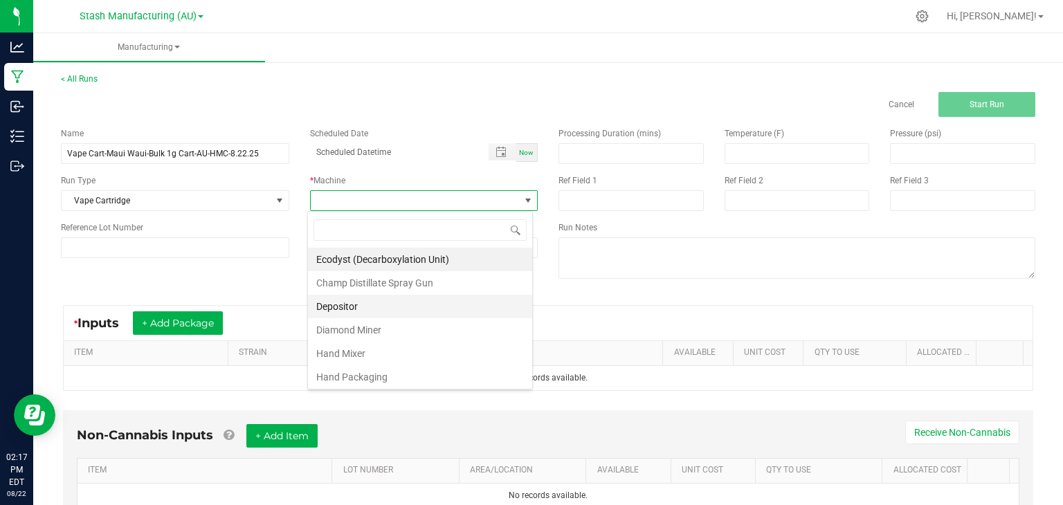
scroll to position [233, 0]
click at [336, 260] on li "RoboFill" at bounding box center [420, 262] width 224 height 24
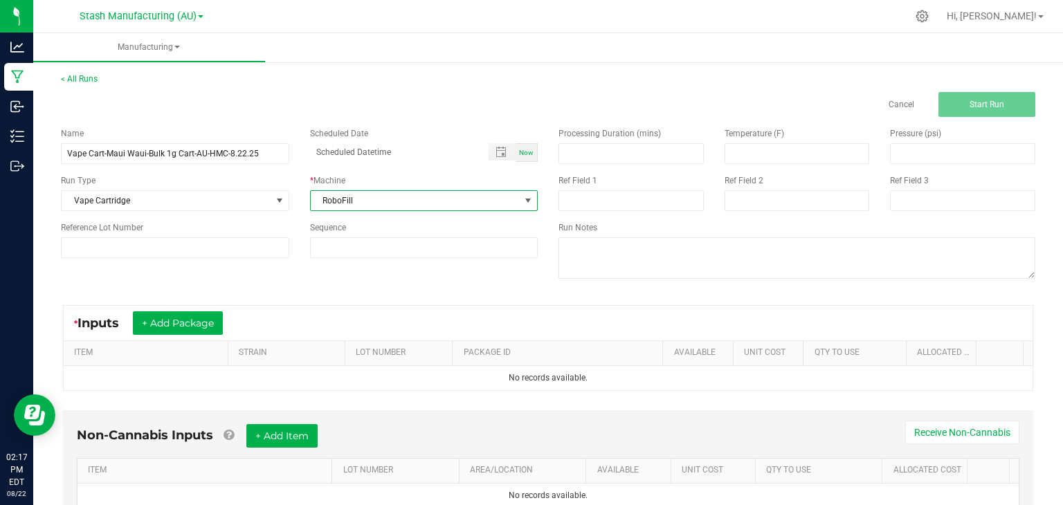
click at [518, 147] on div "Now" at bounding box center [527, 152] width 22 height 19
type input "[DATE] 2:17 PM"
click at [179, 318] on button "+ Add Package" at bounding box center [178, 324] width 90 height 24
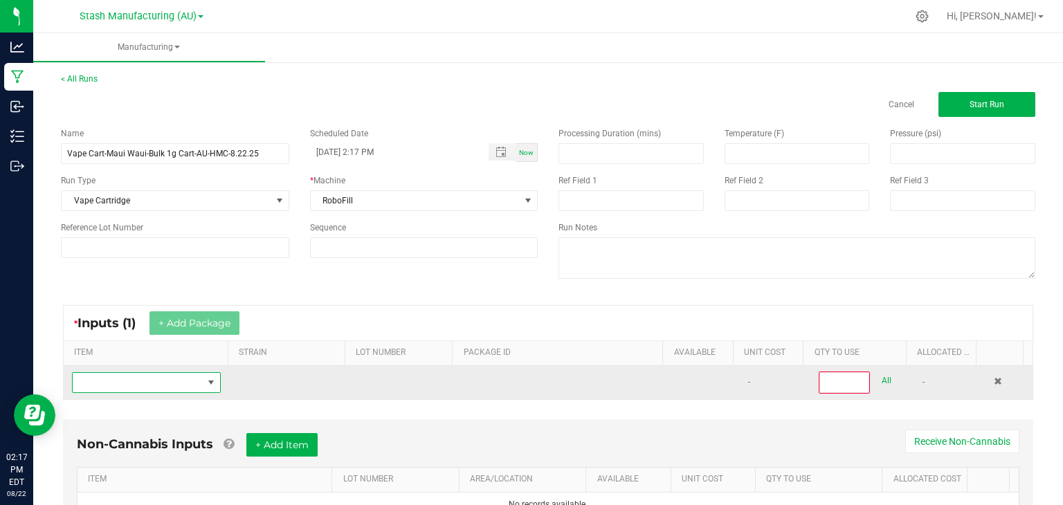
click at [150, 379] on span "NO DATA FOUND" at bounding box center [138, 382] width 130 height 19
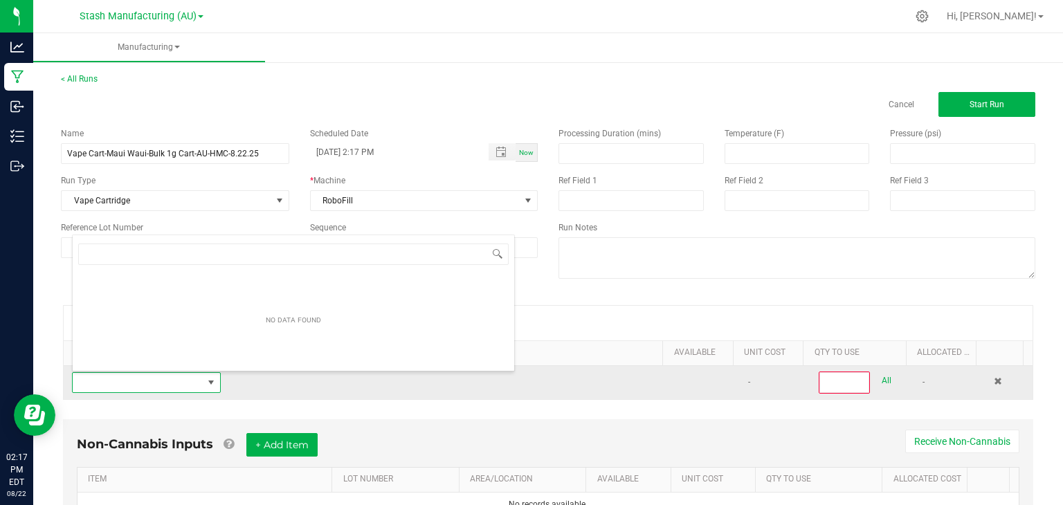
scroll to position [20, 143]
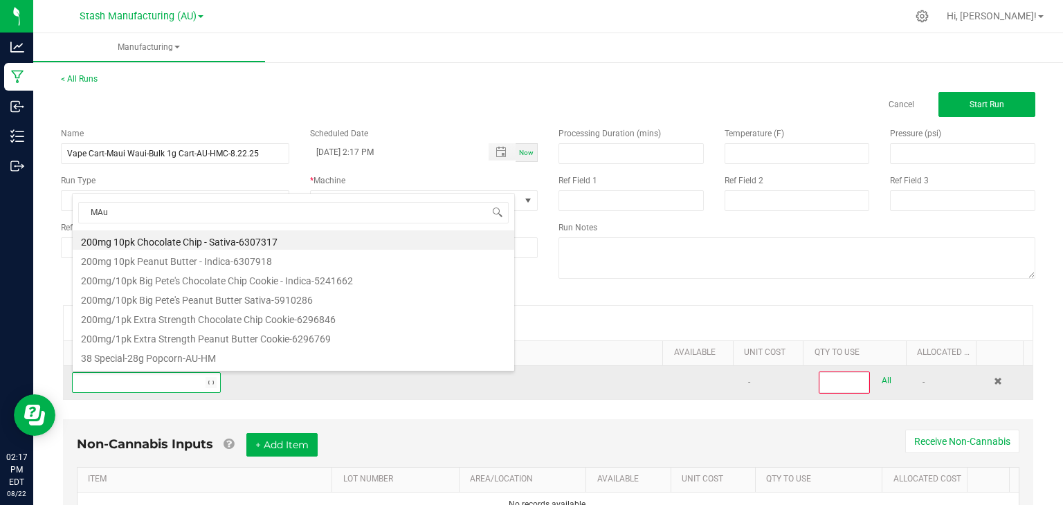
type input "MAui"
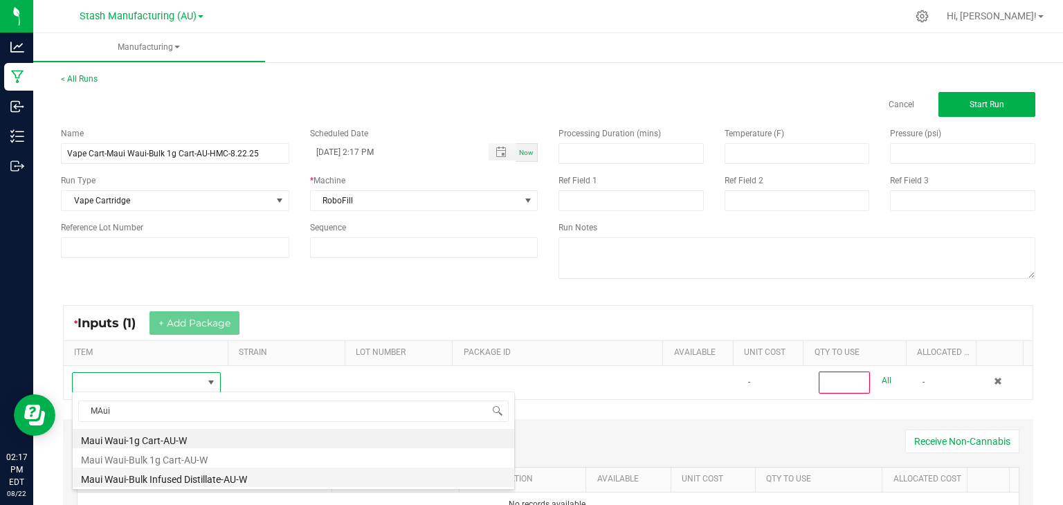
click at [182, 479] on li "Maui Waui-Bulk Infused Distillate-AU-W" at bounding box center [294, 477] width 442 height 19
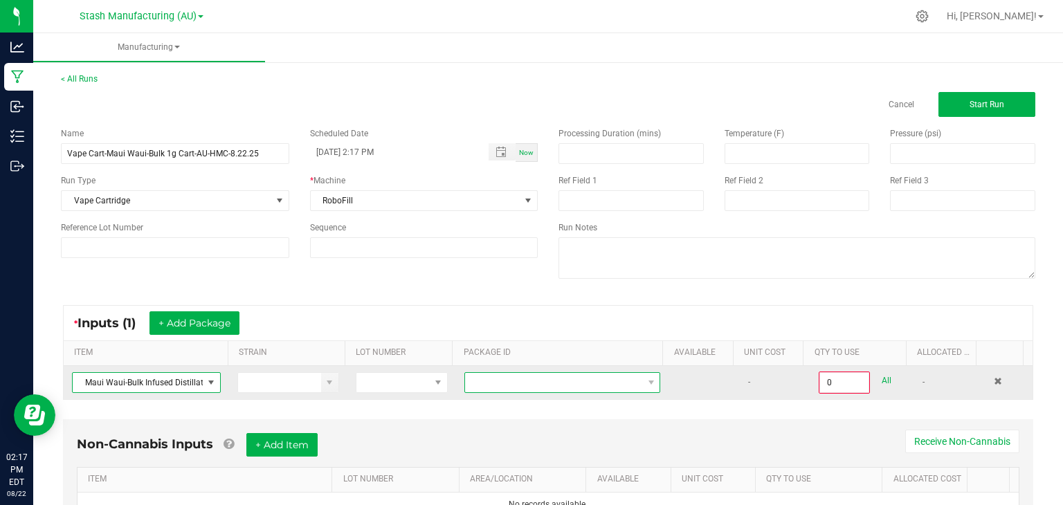
click at [583, 380] on span at bounding box center [553, 382] width 177 height 19
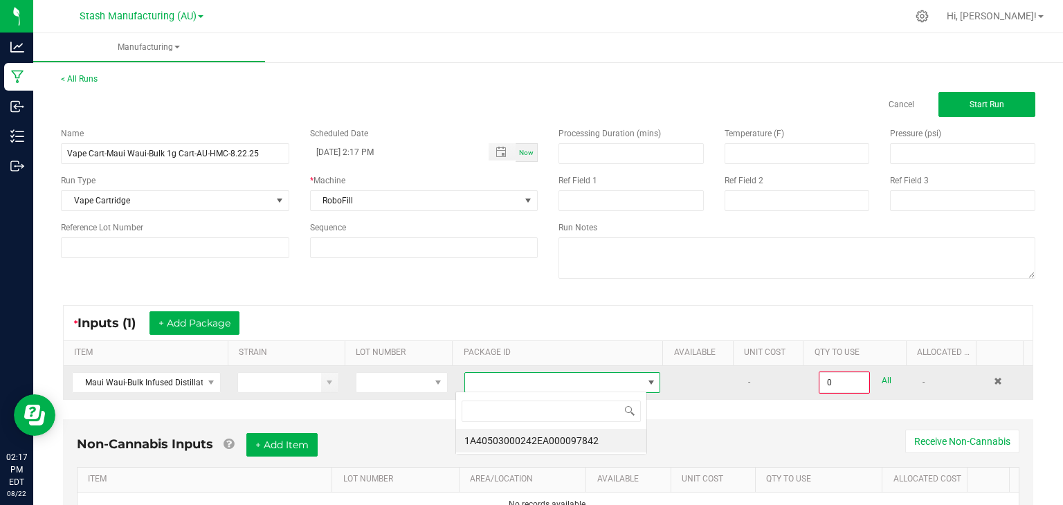
scroll to position [20, 191]
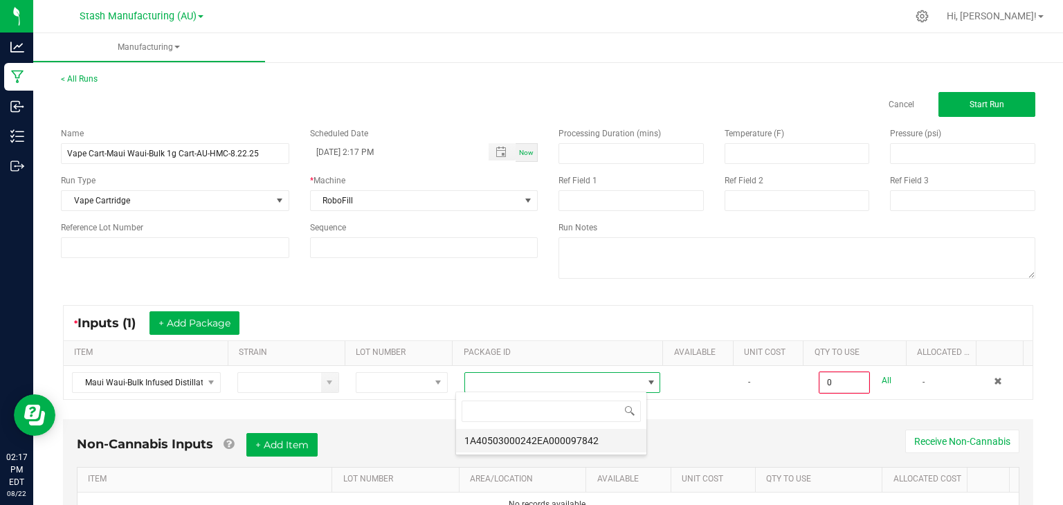
click at [551, 437] on li "1A40503000242EA000097842" at bounding box center [551, 441] width 190 height 24
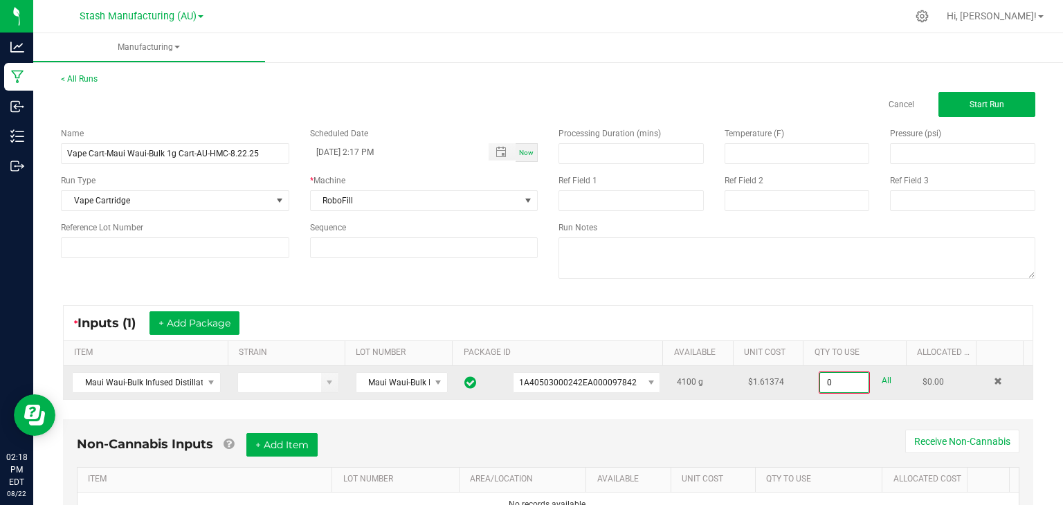
click at [820, 377] on input "0" at bounding box center [844, 382] width 48 height 19
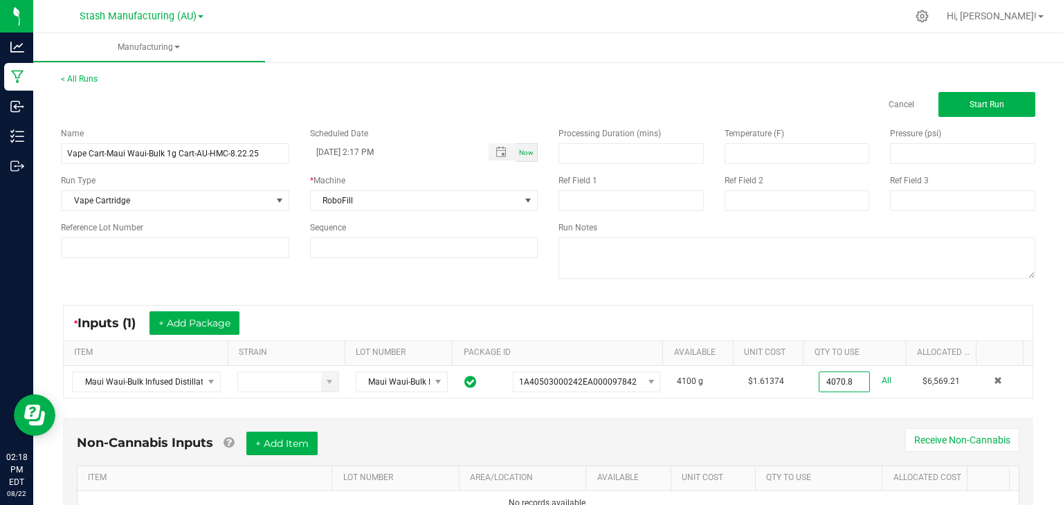
type input "4070.8000 g"
click at [789, 315] on div "* Inputs (1) + Add Package" at bounding box center [548, 323] width 969 height 35
click at [230, 158] on input "Vape Cart-Maui Waui-Bulk 1g Cart-AU-HMC-8.22.25" at bounding box center [175, 153] width 228 height 21
type input "Vape Cart-Maui Waui-Bulk 1g Cart-AU-W-8.22.25"
click at [399, 306] on div "* Inputs (1) + Add Package" at bounding box center [548, 323] width 969 height 35
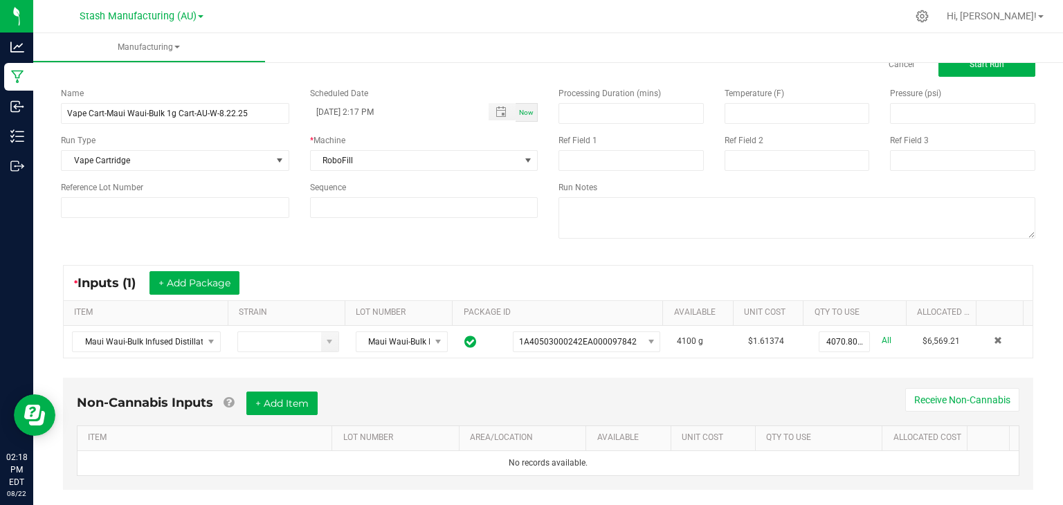
scroll to position [63, 0]
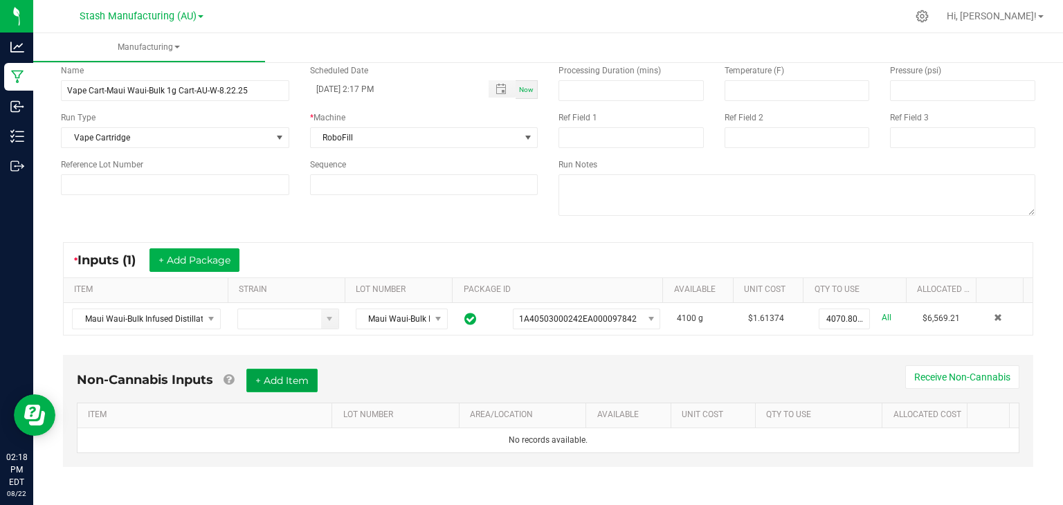
click at [296, 381] on button "+ Add Item" at bounding box center [281, 381] width 71 height 24
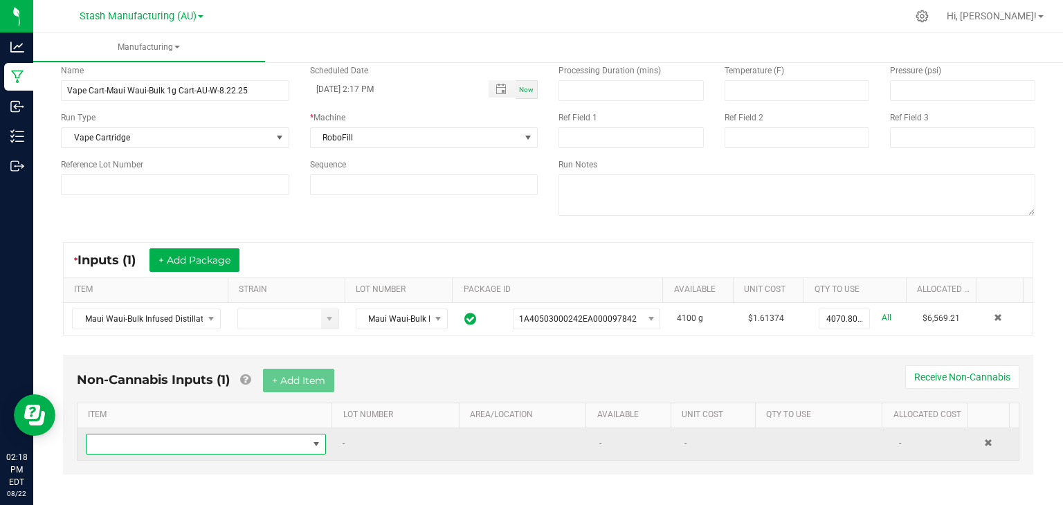
click at [174, 441] on span "NO DATA FOUND" at bounding box center [198, 444] width 222 height 19
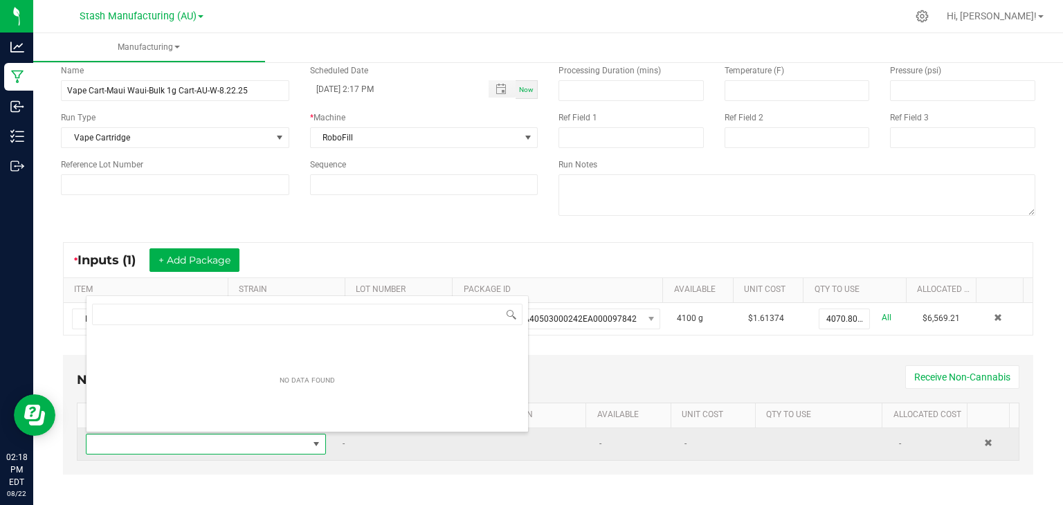
scroll to position [20, 231]
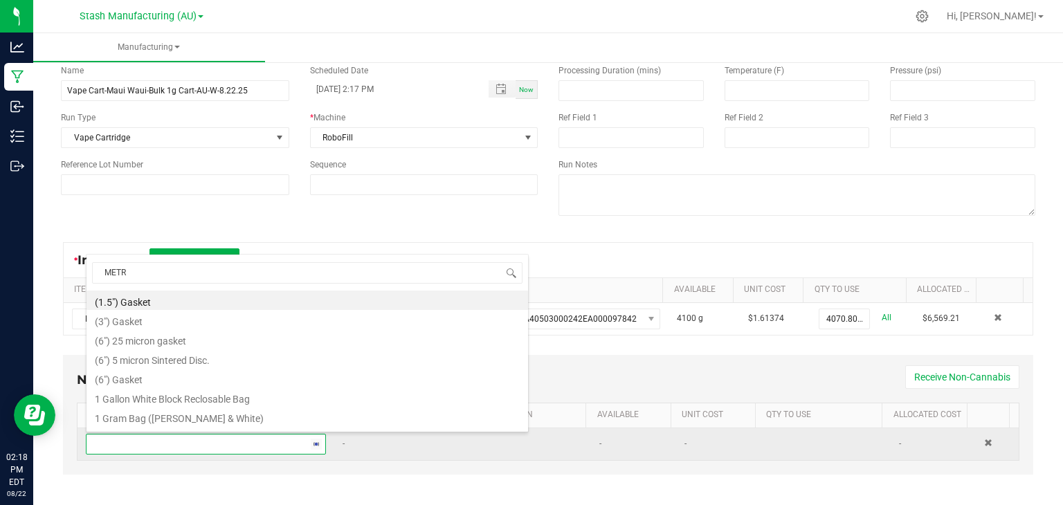
type input "METRC"
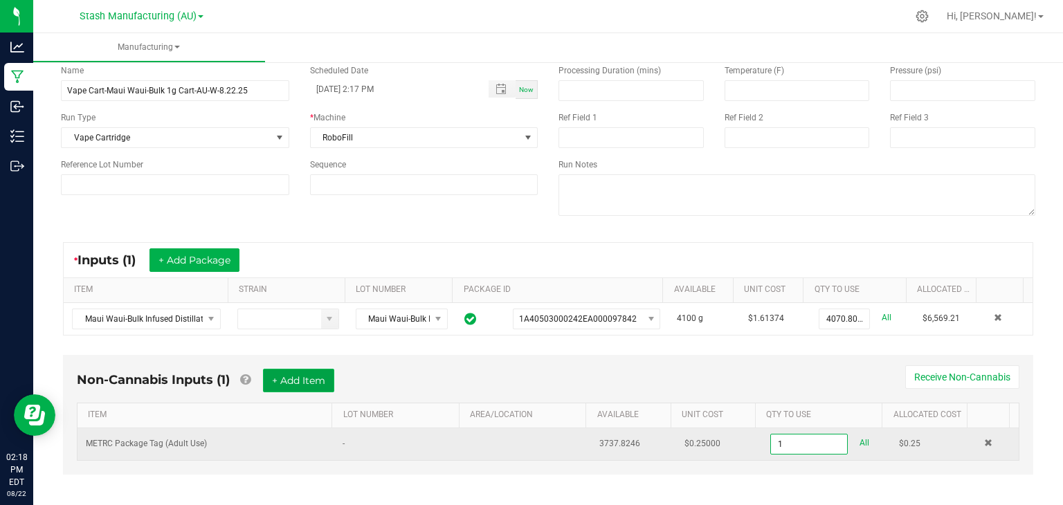
type input "1 ea"
click at [288, 385] on button "+ Add Item" at bounding box center [298, 381] width 71 height 24
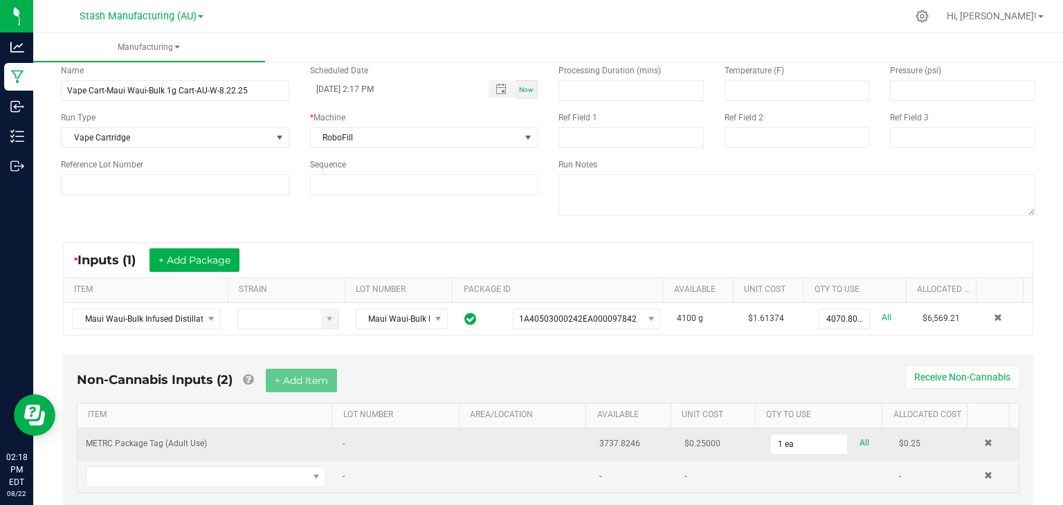
scroll to position [102, 0]
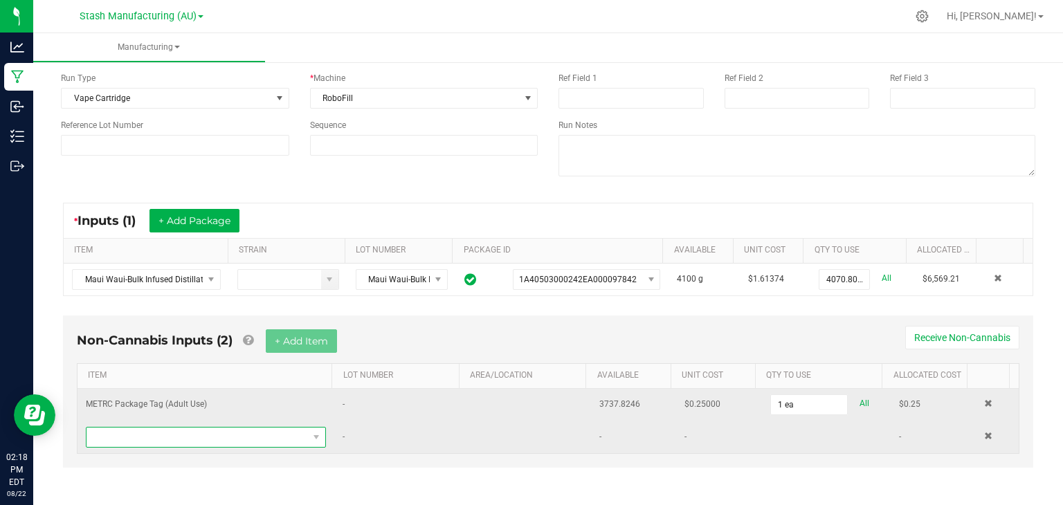
click at [199, 439] on span "NO DATA FOUND" at bounding box center [198, 437] width 222 height 19
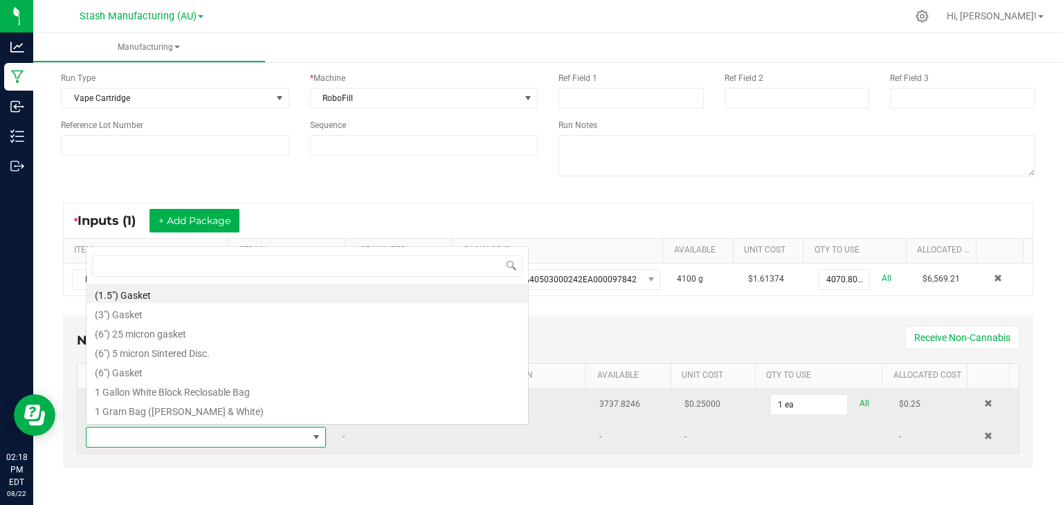
scroll to position [20, 231]
type input "3x1"
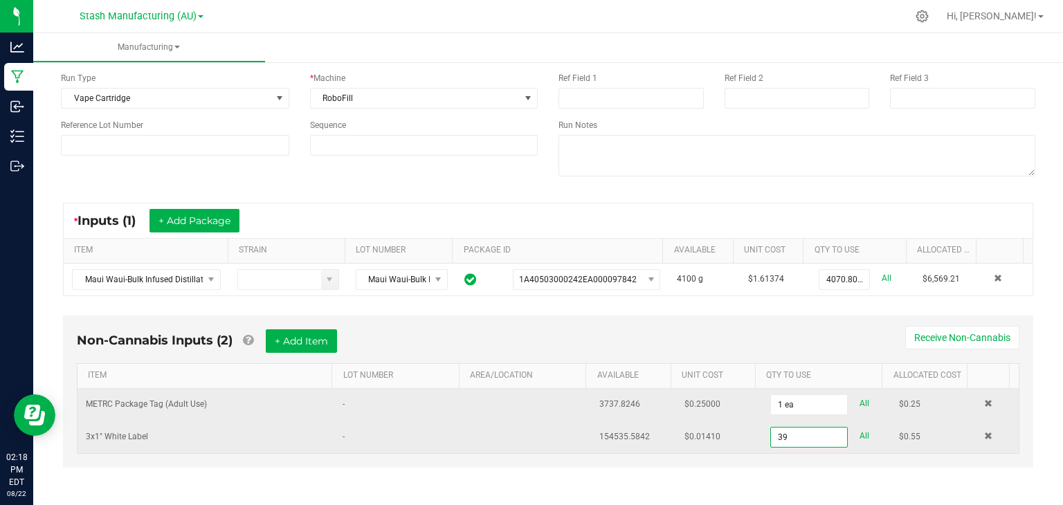
type input "39 ea"
click at [394, 336] on div "Non-Cannabis Inputs (2) + Add Item Receive Non-Cannabis" at bounding box center [548, 347] width 943 height 34
click at [289, 347] on button "+ Add Item" at bounding box center [301, 342] width 71 height 24
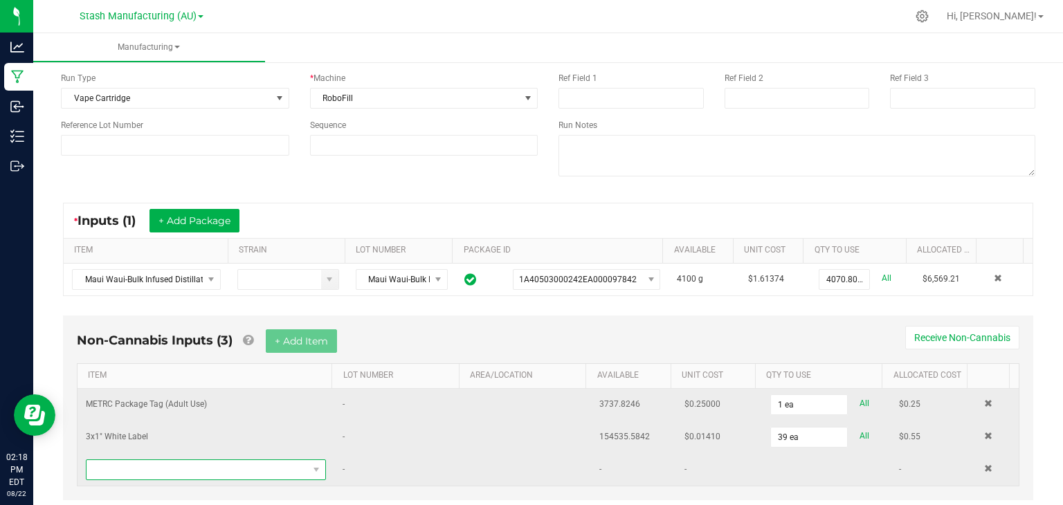
click at [183, 467] on span "NO DATA FOUND" at bounding box center [198, 469] width 222 height 19
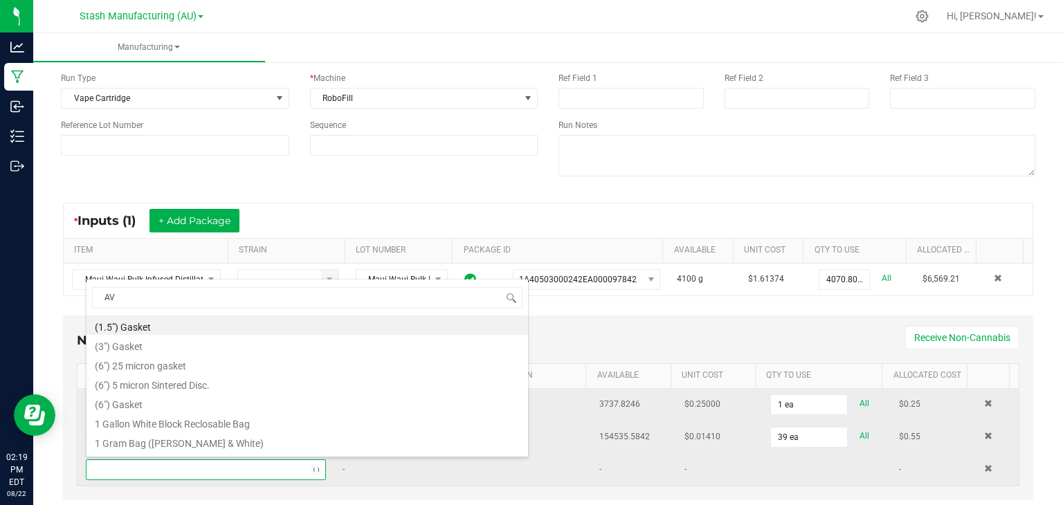
type input "AVD"
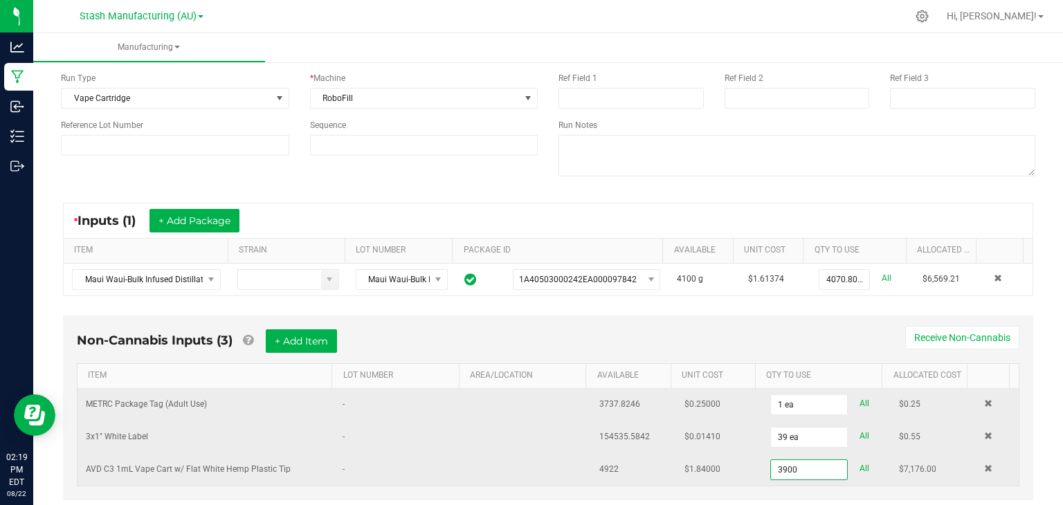
type input "3900 ea"
click at [424, 347] on div "Non-Cannabis Inputs (3) + Add Item Receive Non-Cannabis" at bounding box center [548, 347] width 943 height 34
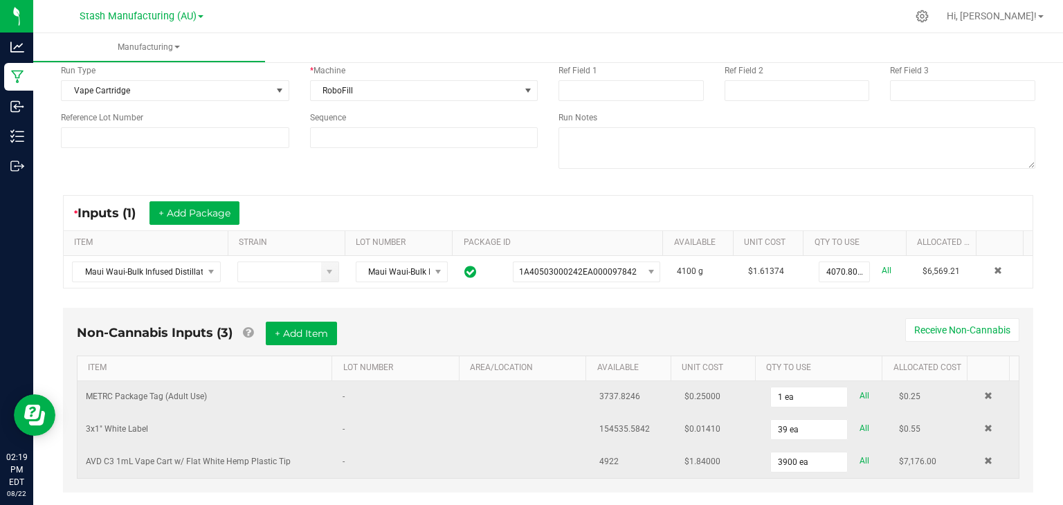
scroll to position [0, 0]
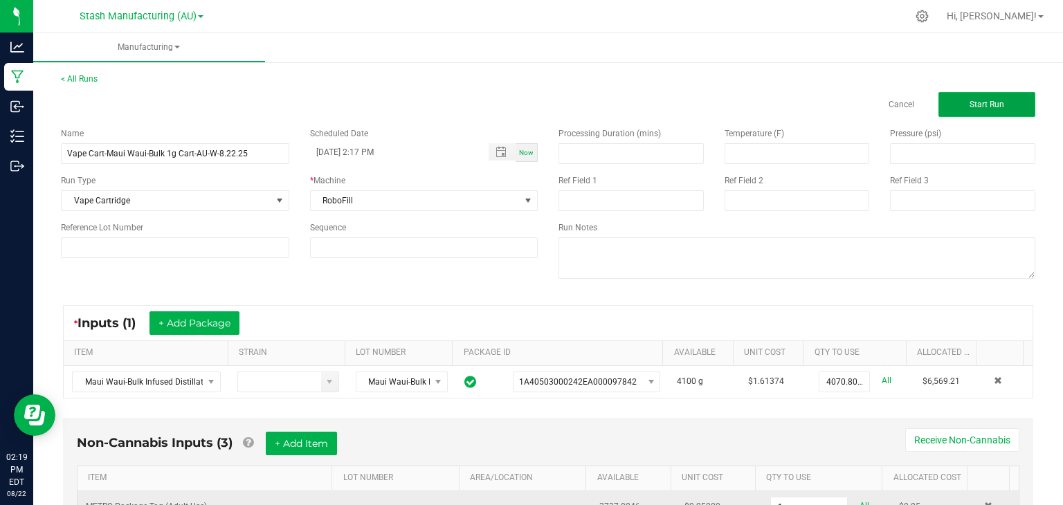
click at [958, 99] on button "Start Run" at bounding box center [987, 104] width 97 height 25
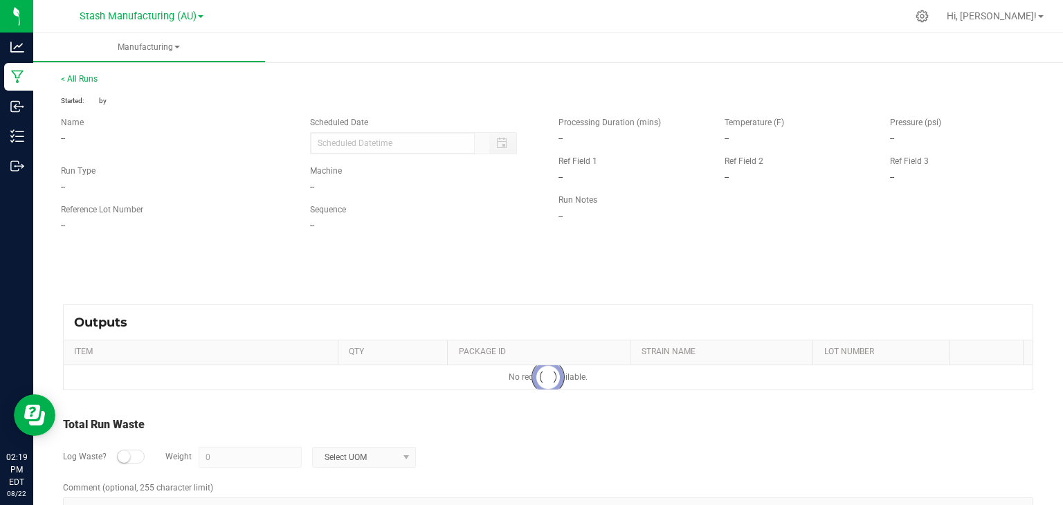
type input "[DATE] 2:17 PM"
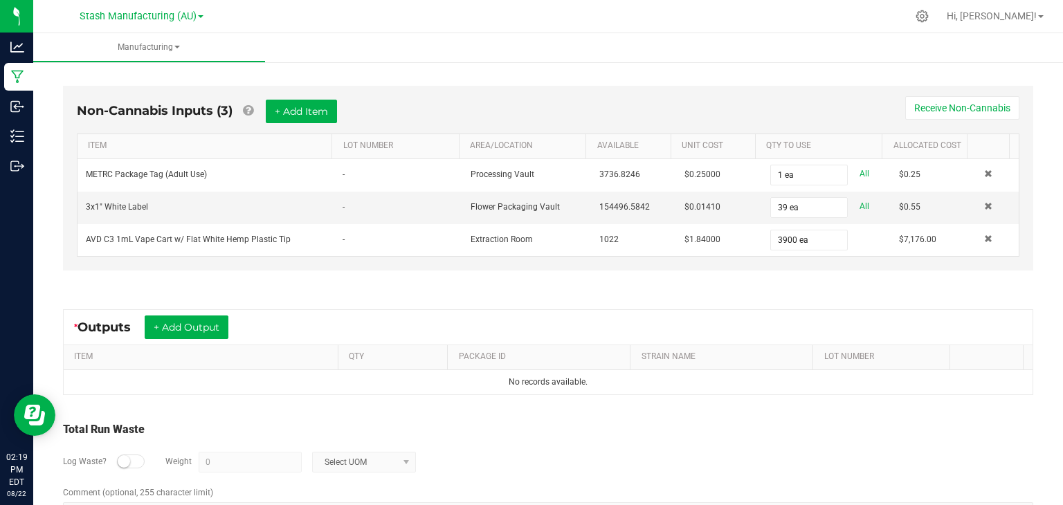
scroll to position [406, 0]
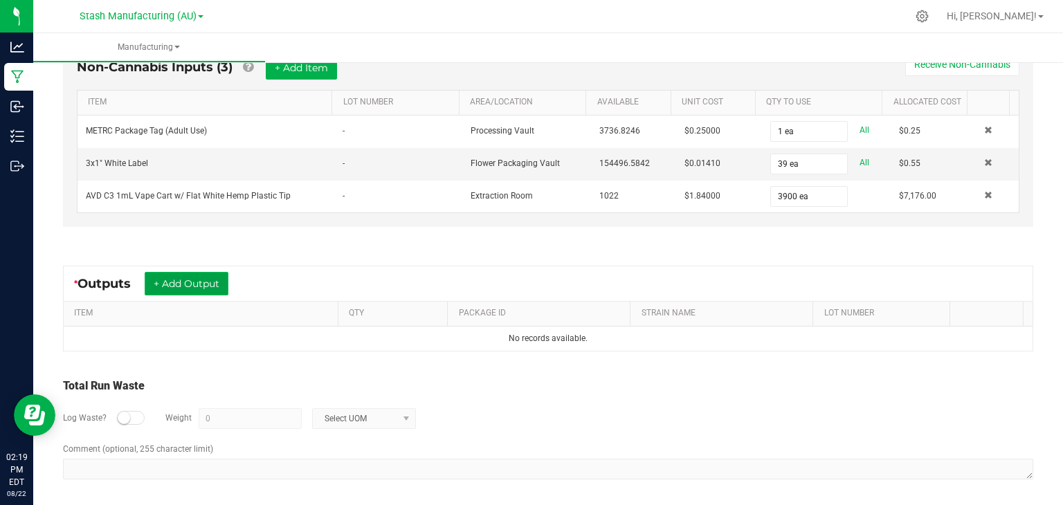
click at [213, 278] on button "+ Add Output" at bounding box center [187, 284] width 84 height 24
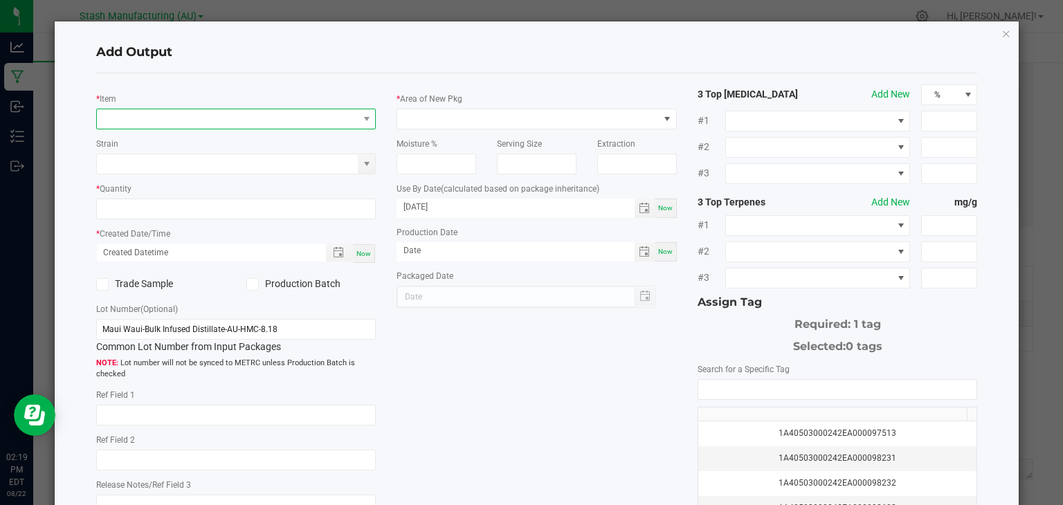
click at [208, 123] on span "NO DATA FOUND" at bounding box center [228, 118] width 262 height 19
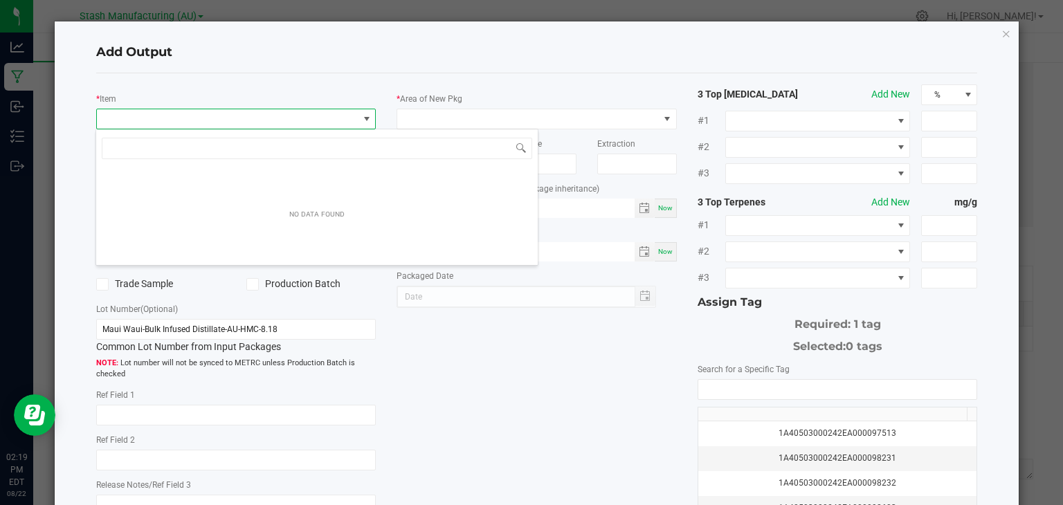
scroll to position [20, 277]
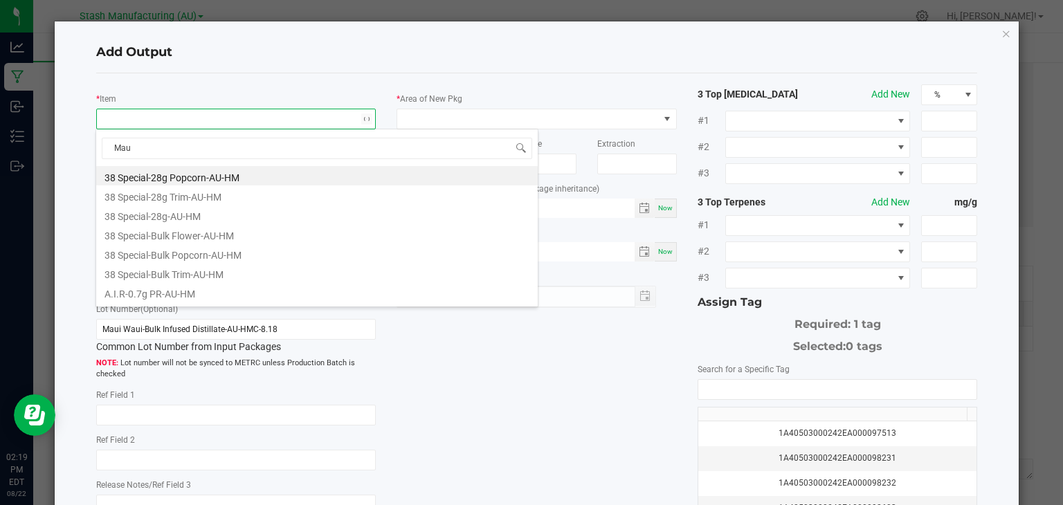
type input "Maui"
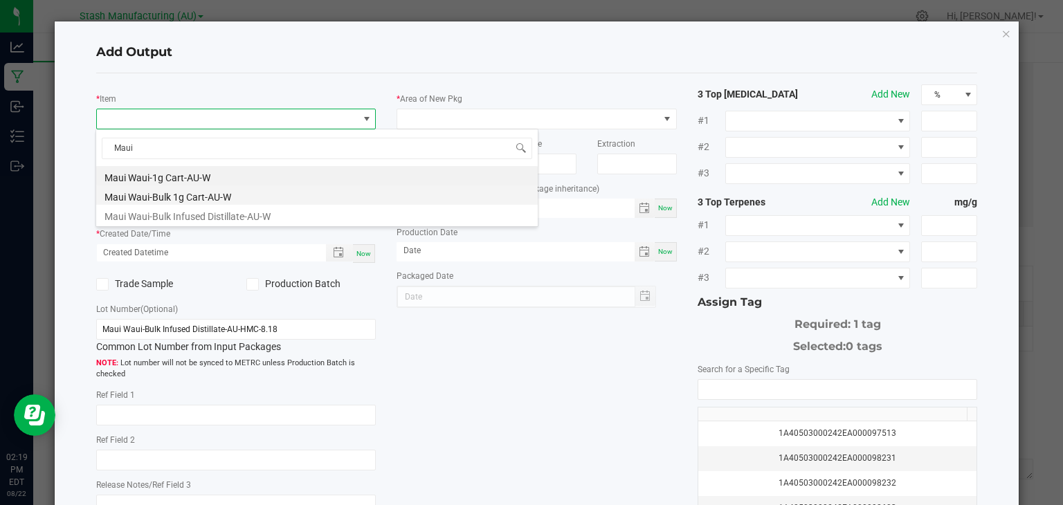
click at [192, 195] on li "Maui Waui-Bulk 1g Cart-AU-W" at bounding box center [317, 195] width 442 height 19
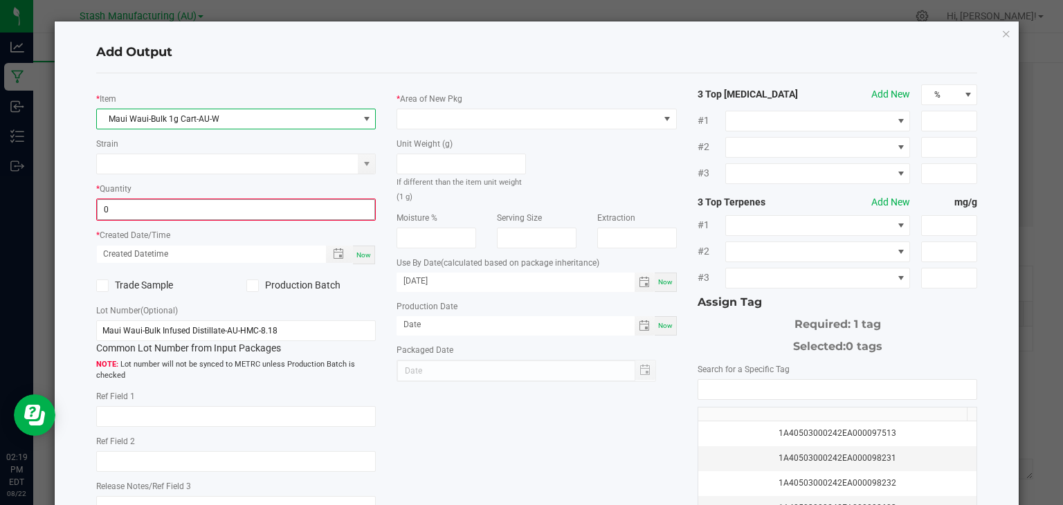
click at [143, 203] on input "0" at bounding box center [237, 209] width 278 height 19
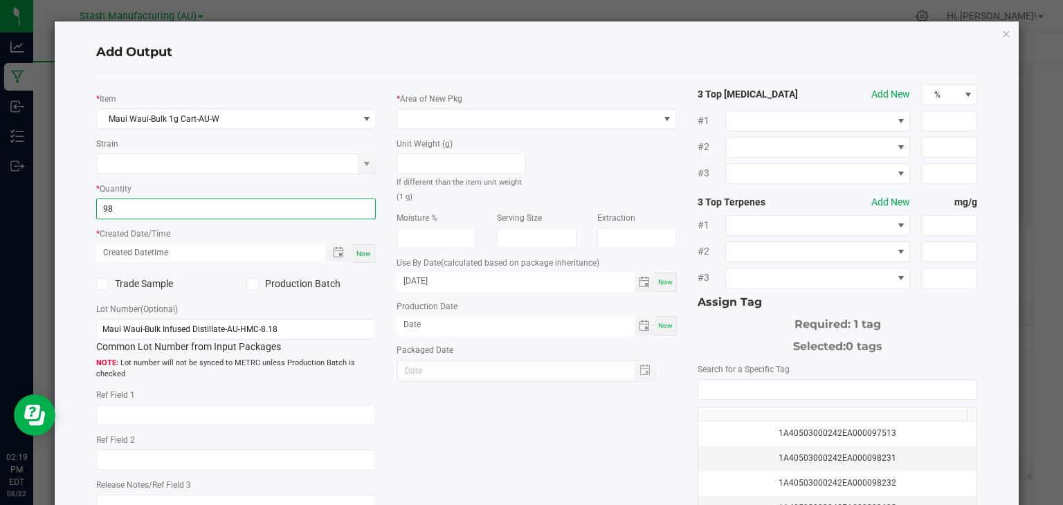
type input "9"
type input "3900 ea"
click at [361, 256] on span "Now" at bounding box center [364, 254] width 15 height 8
type input "[DATE] 2:19 PM"
type input "[DATE]"
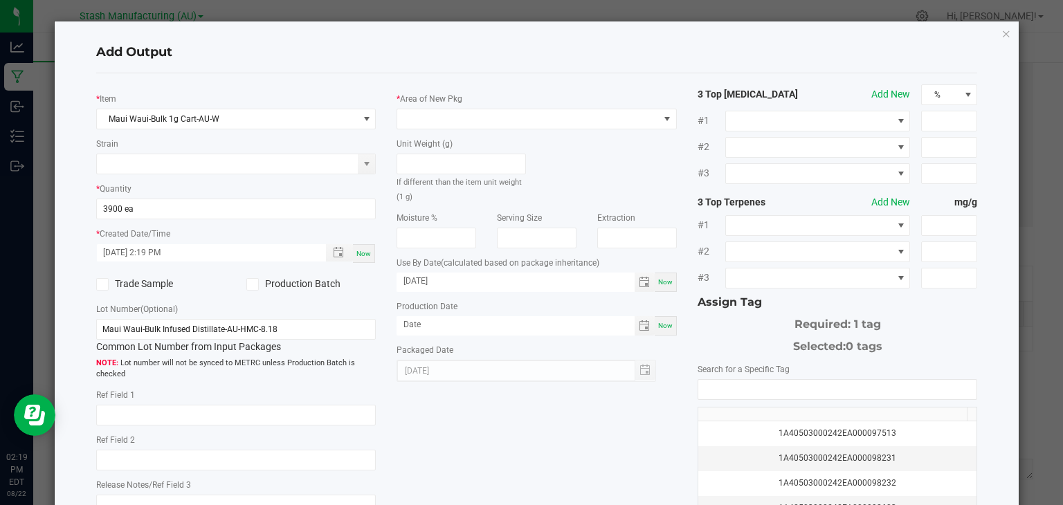
click at [252, 285] on icon at bounding box center [252, 285] width 9 height 0
click at [0, 0] on input "Production Batch" at bounding box center [0, 0] width 0 height 0
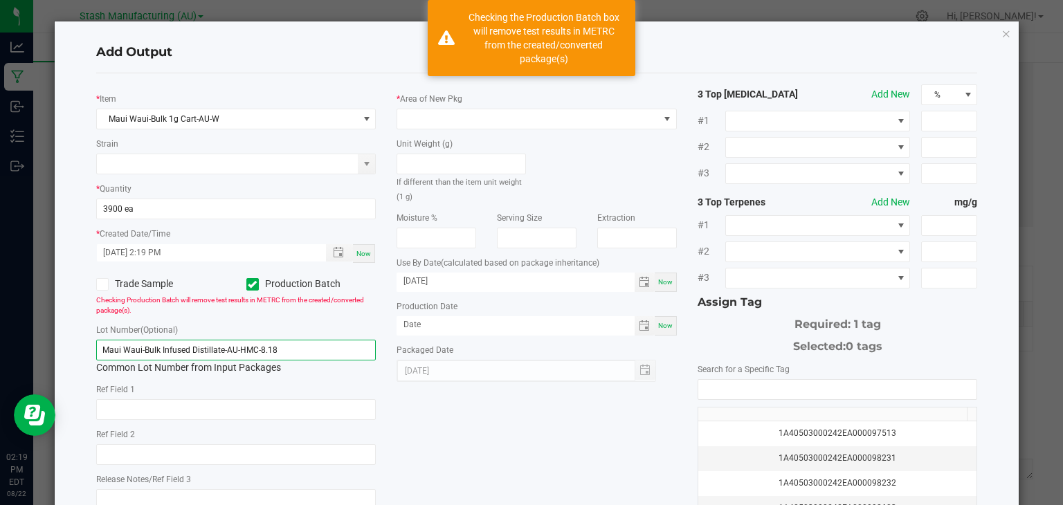
click at [299, 353] on input "Maui Waui-Bulk Infused Distillate-AU-HMC-8.18" at bounding box center [236, 350] width 280 height 21
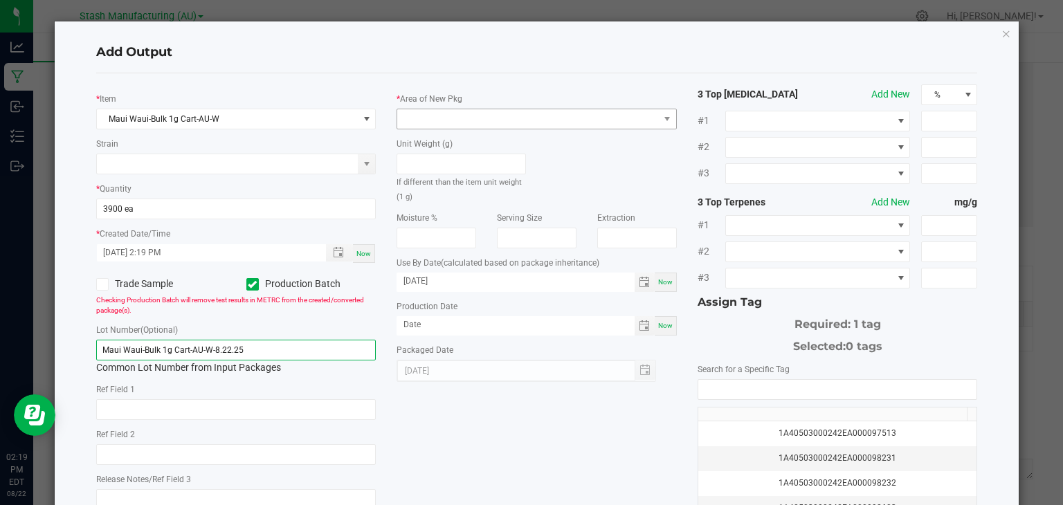
type input "Maui Waui-Bulk 1g Cart-AU-W-8.22.25"
click at [527, 116] on span at bounding box center [528, 118] width 262 height 19
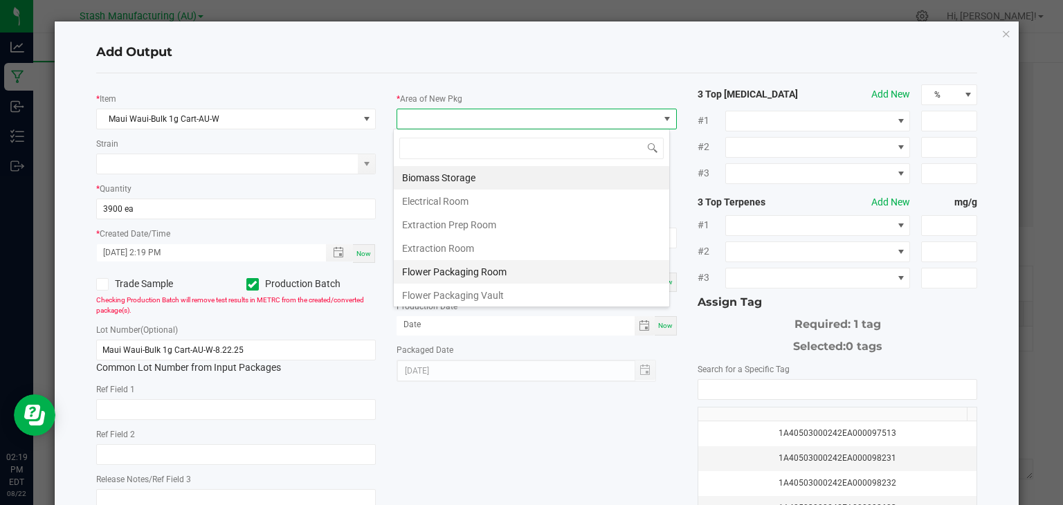
scroll to position [91, 0]
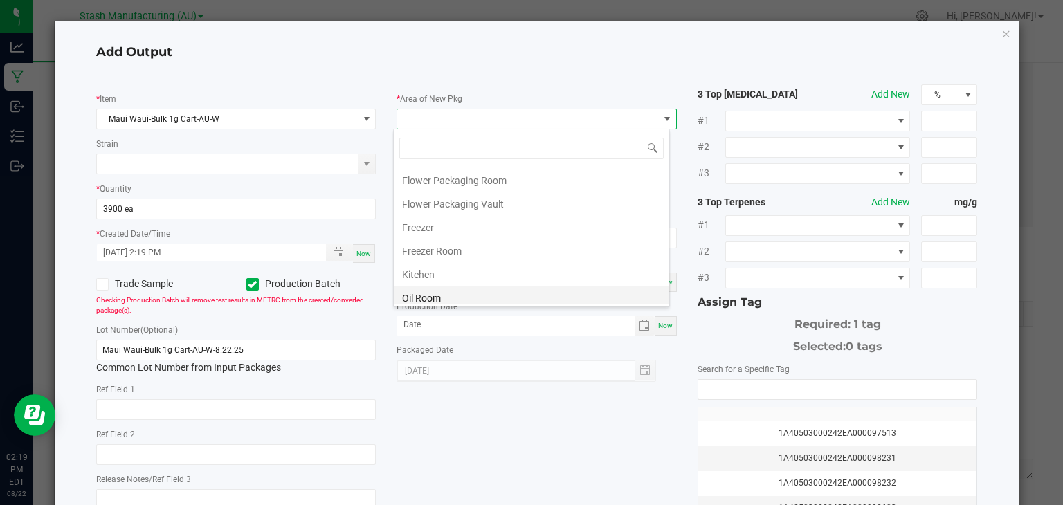
click at [422, 288] on li "Oil Room" at bounding box center [532, 299] width 276 height 24
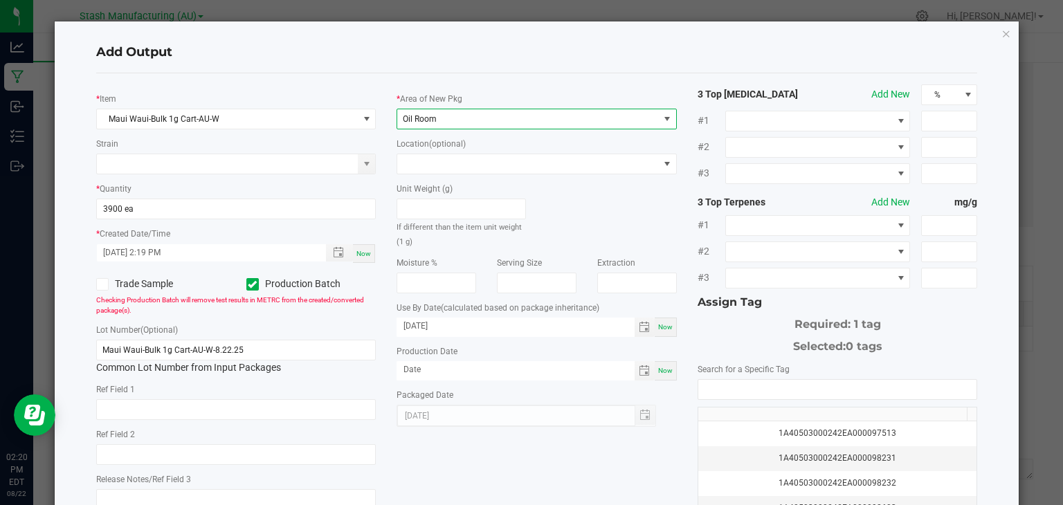
click at [661, 367] on span "Now" at bounding box center [665, 371] width 15 height 8
type input "[DATE]"
click at [658, 327] on span "Now" at bounding box center [665, 327] width 15 height 8
click at [446, 327] on input "[DATE]" at bounding box center [516, 326] width 238 height 17
type input "[DATE]"
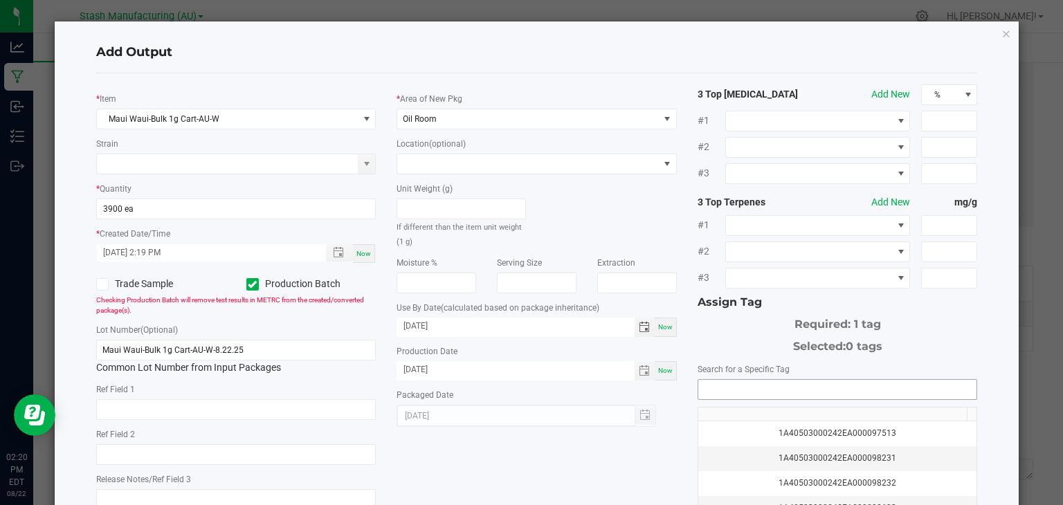
click at [904, 390] on input "NO DATA FOUND" at bounding box center [837, 389] width 279 height 19
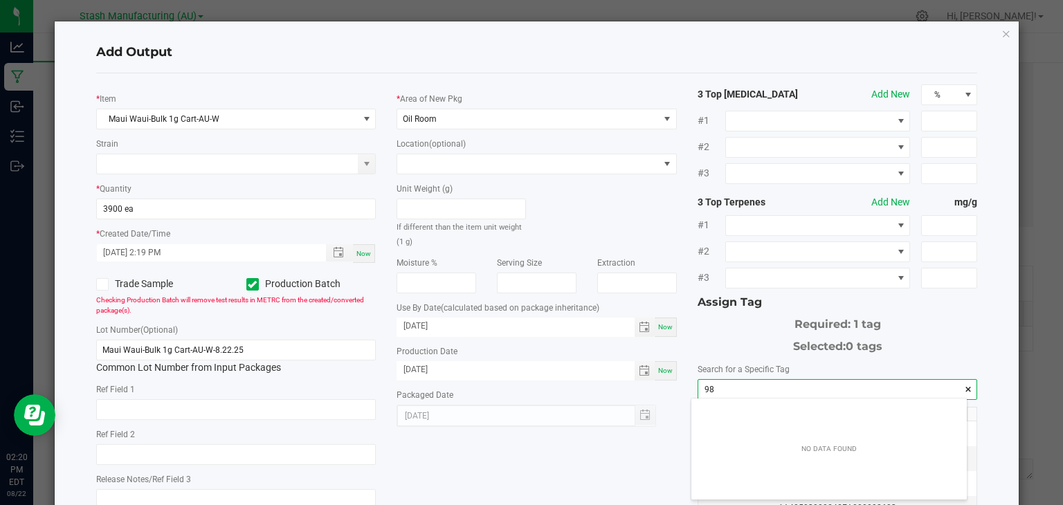
scroll to position [19, 276]
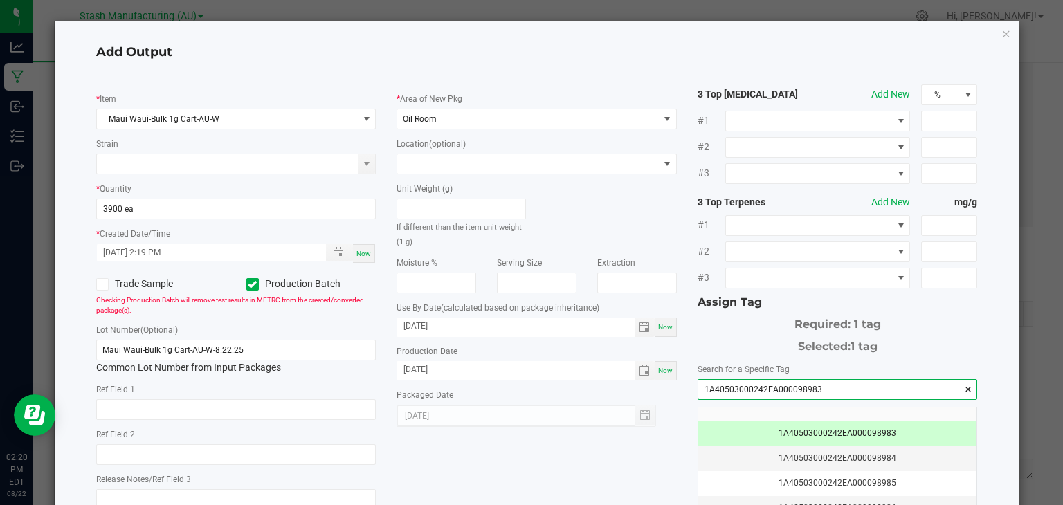
type input "1A40503000242EA000098983"
click at [606, 456] on div "* Item Maui Waui-Bulk 1g Cart-AU-W Strain * Quantity 3900 ea * Created Date/Tim…" at bounding box center [537, 332] width 903 height 496
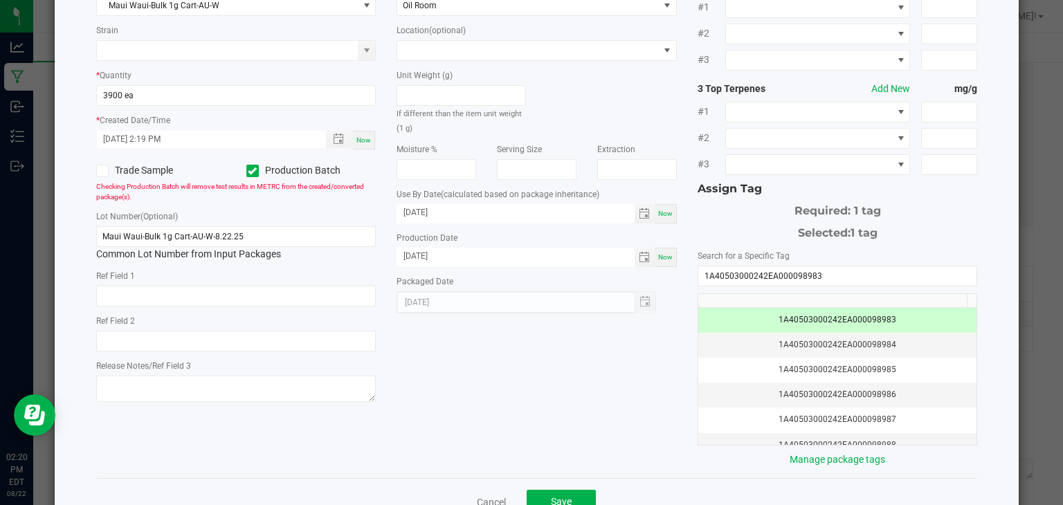
scroll to position [145, 0]
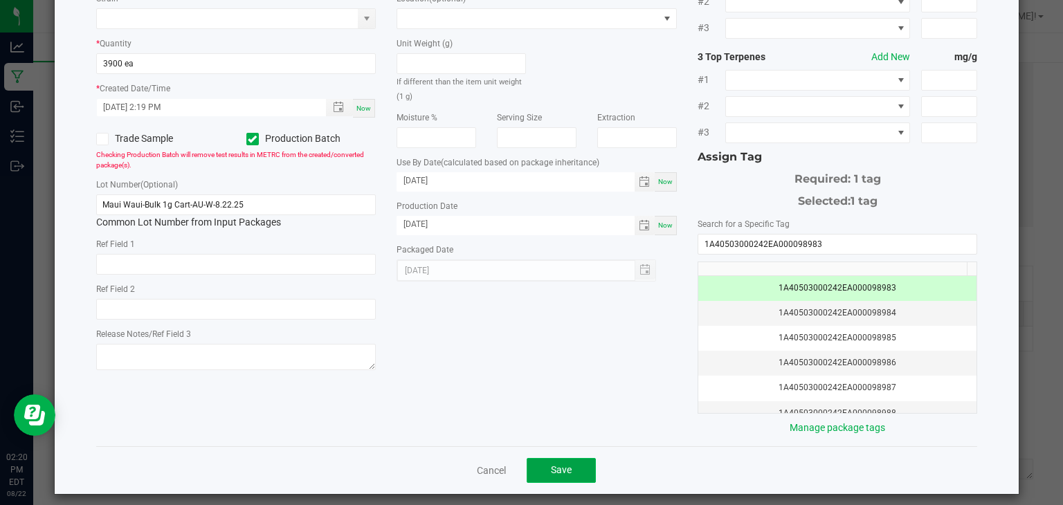
click at [563, 466] on span "Save" at bounding box center [561, 469] width 21 height 11
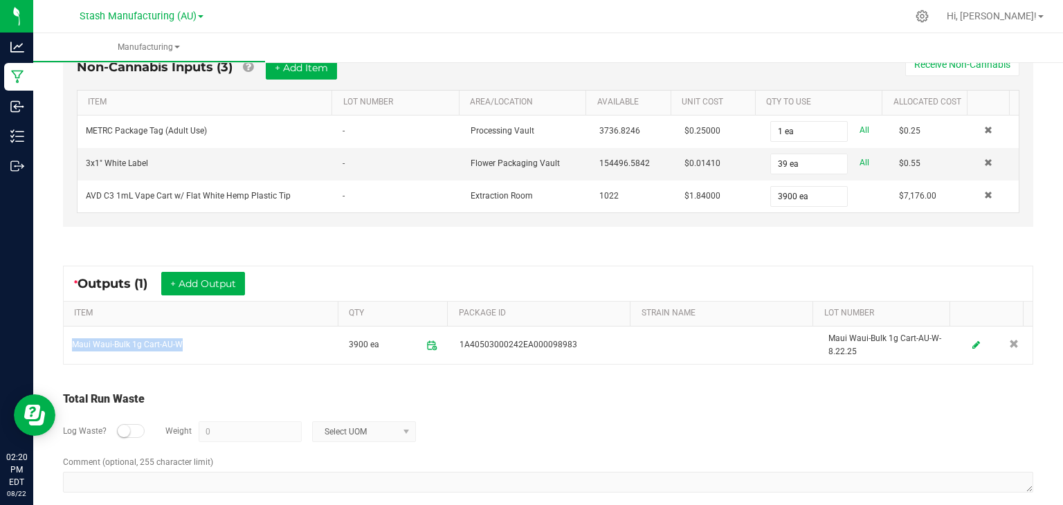
drag, startPoint x: 184, startPoint y: 341, endPoint x: 59, endPoint y: 345, distance: 125.4
click at [59, 345] on div "* Outputs (1) + Add Output ITEM QTY PACKAGE ID STRAIN NAME LOT NUMBER Maui Waui…" at bounding box center [548, 315] width 995 height 124
copy table "Maui Waui-Bulk 1g Cart-AU-W"
click at [675, 444] on div "Log Waste? Weight 0 Select UOM" at bounding box center [548, 432] width 971 height 48
drag, startPoint x: 937, startPoint y: 17, endPoint x: 588, endPoint y: 383, distance: 504.8
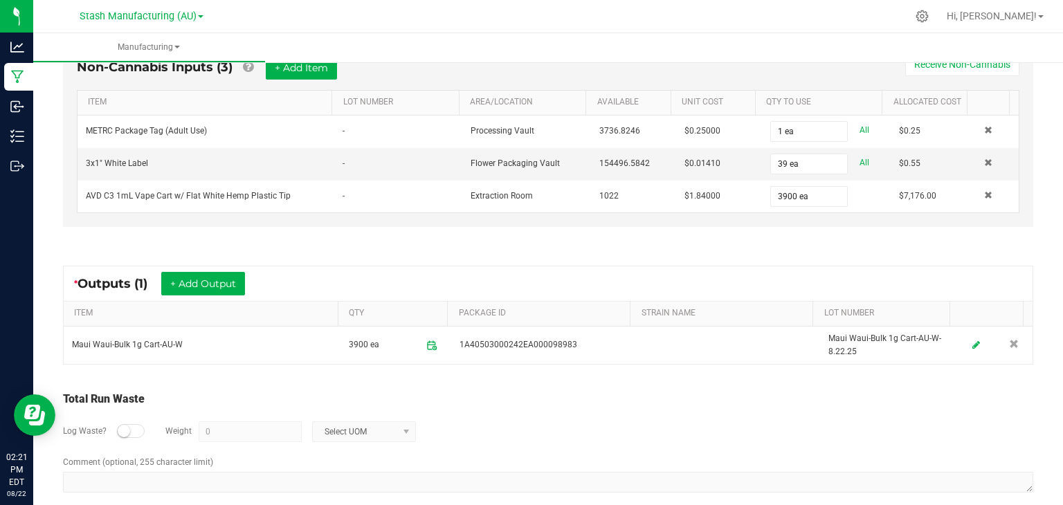
click at [588, 383] on div "Total Run Waste Log Waste? Weight 0 Select UOM Comment (optional, 255 character…" at bounding box center [548, 443] width 995 height 132
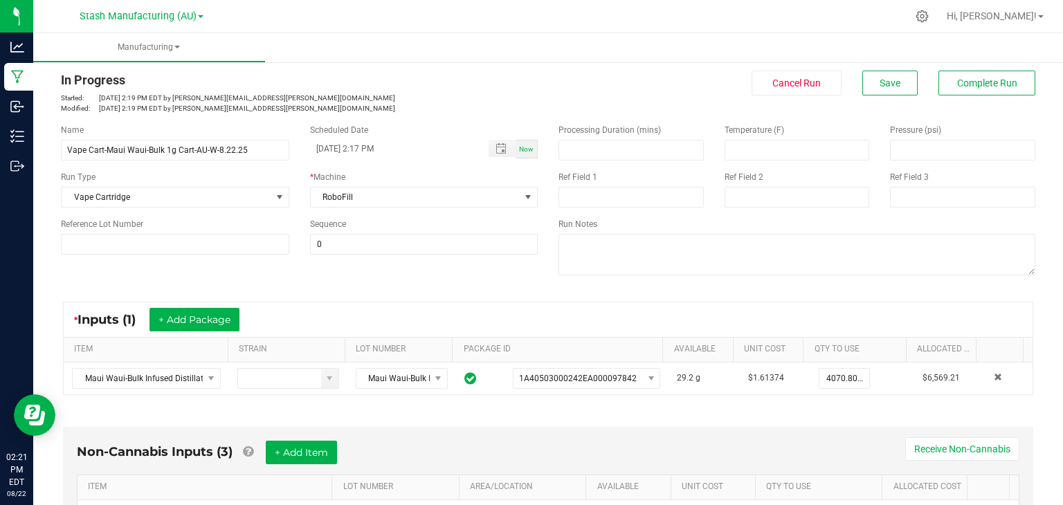
scroll to position [0, 0]
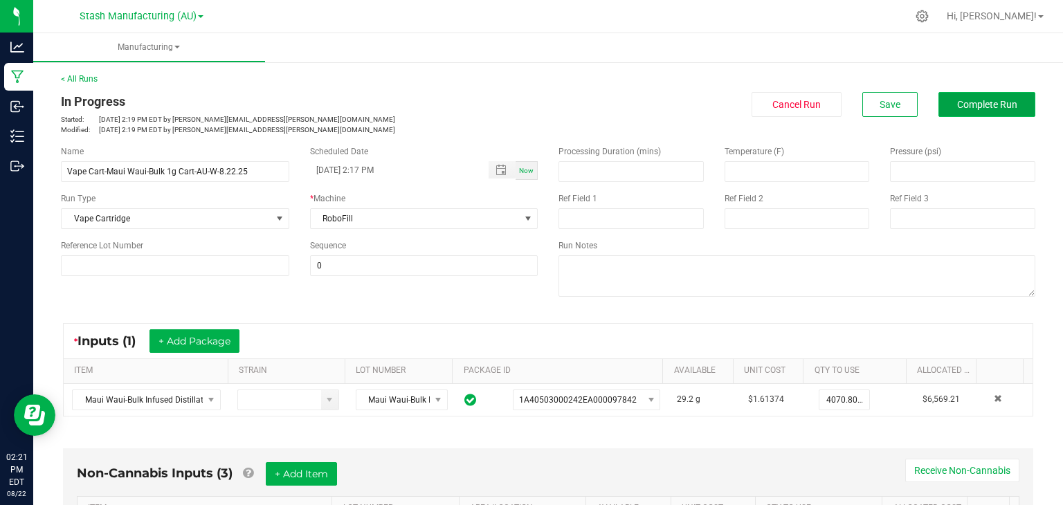
click at [973, 109] on span "Complete Run" at bounding box center [987, 104] width 60 height 11
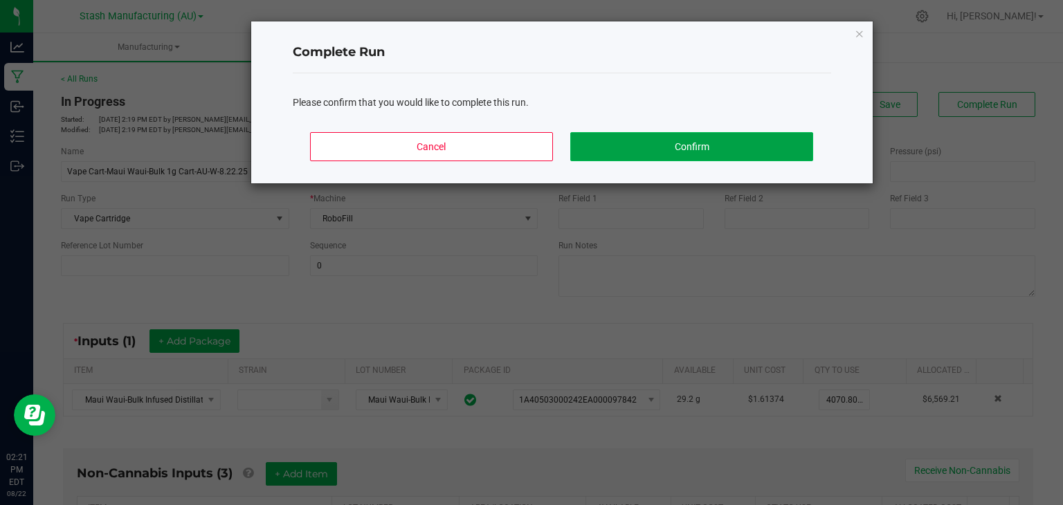
click at [727, 137] on button "Confirm" at bounding box center [691, 146] width 242 height 29
